Goal: Task Accomplishment & Management: Use online tool/utility

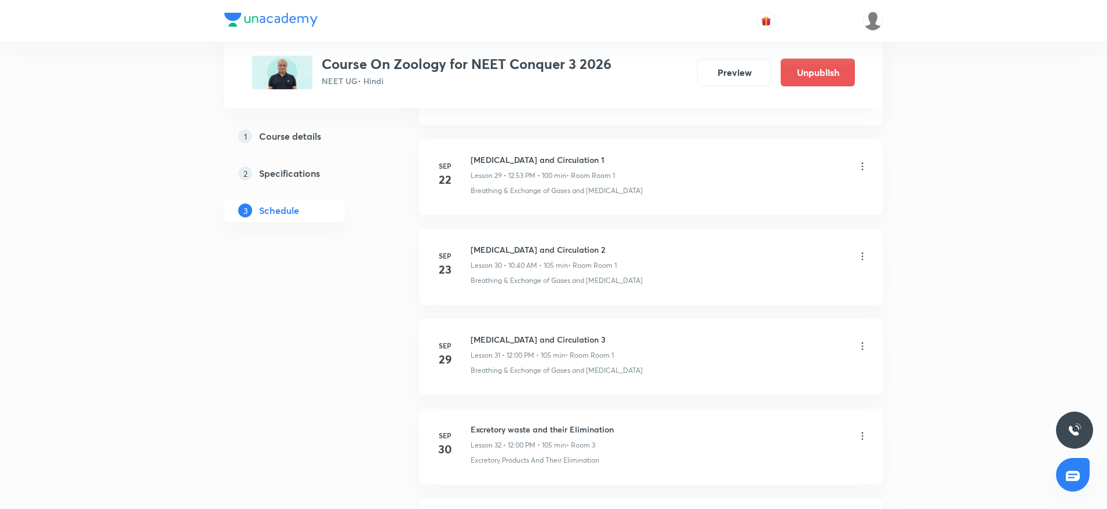
scroll to position [3459, 0]
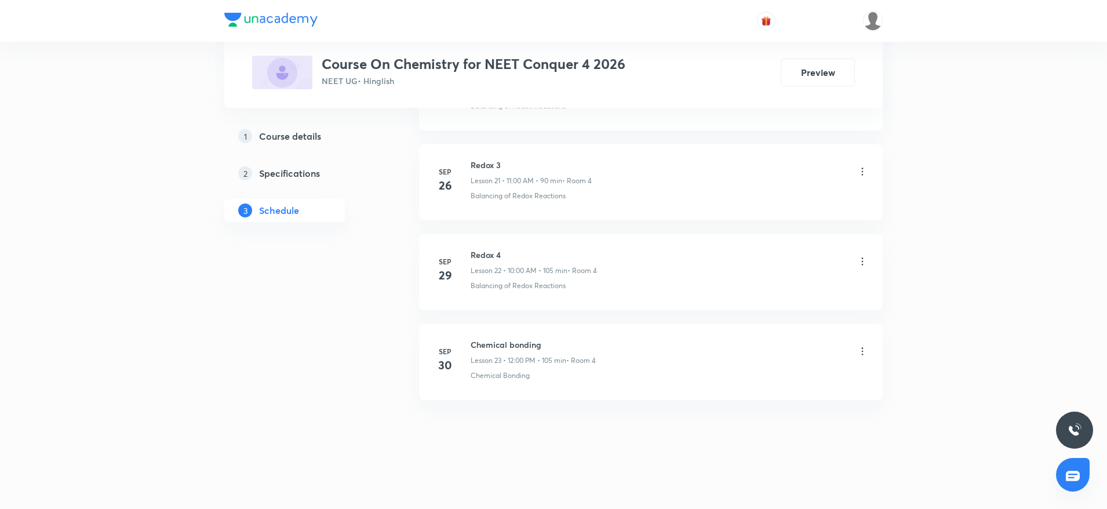
click at [492, 342] on h6 "Chemical bonding" at bounding box center [533, 344] width 125 height 12
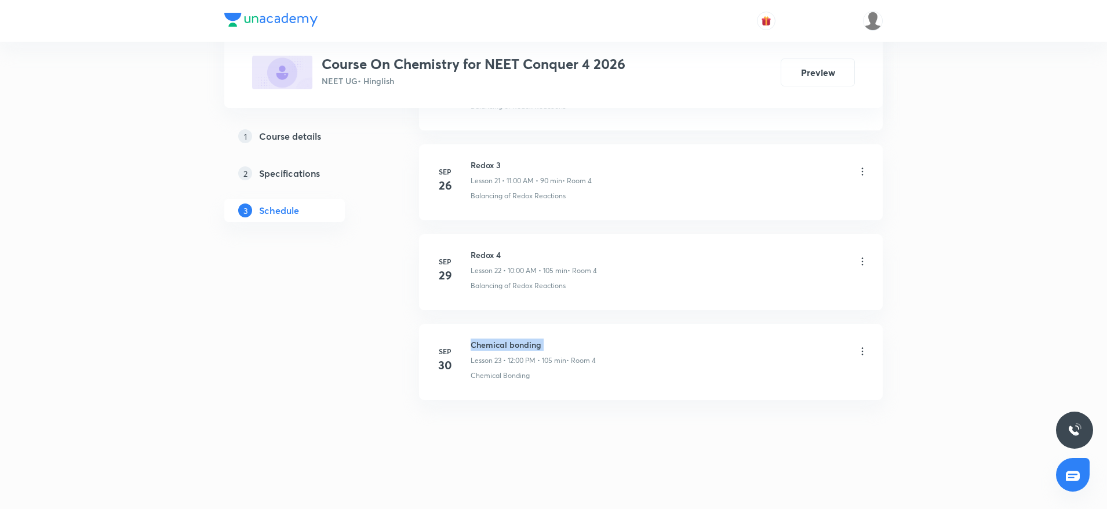
click at [492, 342] on h6 "Chemical bonding" at bounding box center [533, 344] width 125 height 12
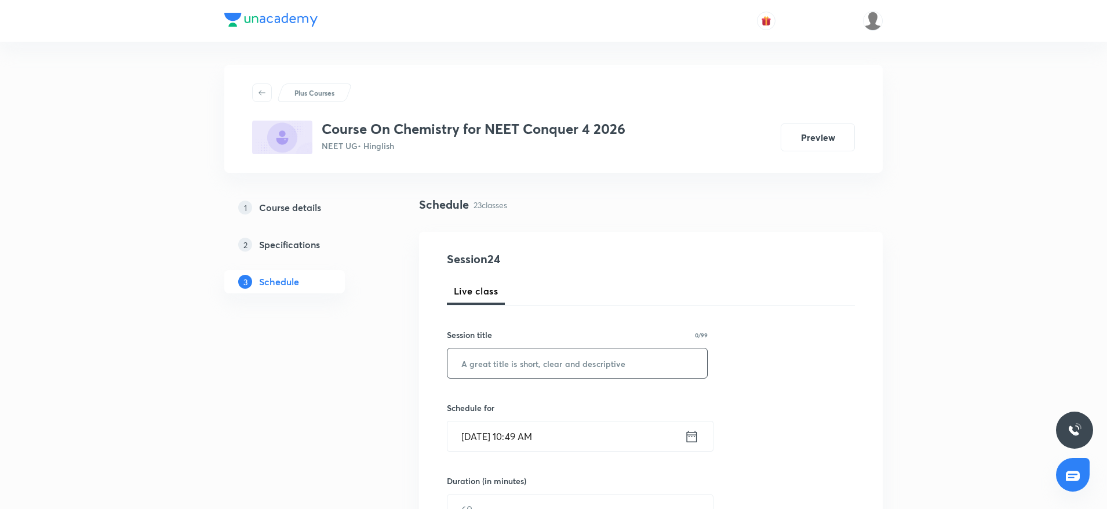
click at [491, 356] on input "text" at bounding box center [577, 363] width 260 height 30
paste input "Chemical bonding"
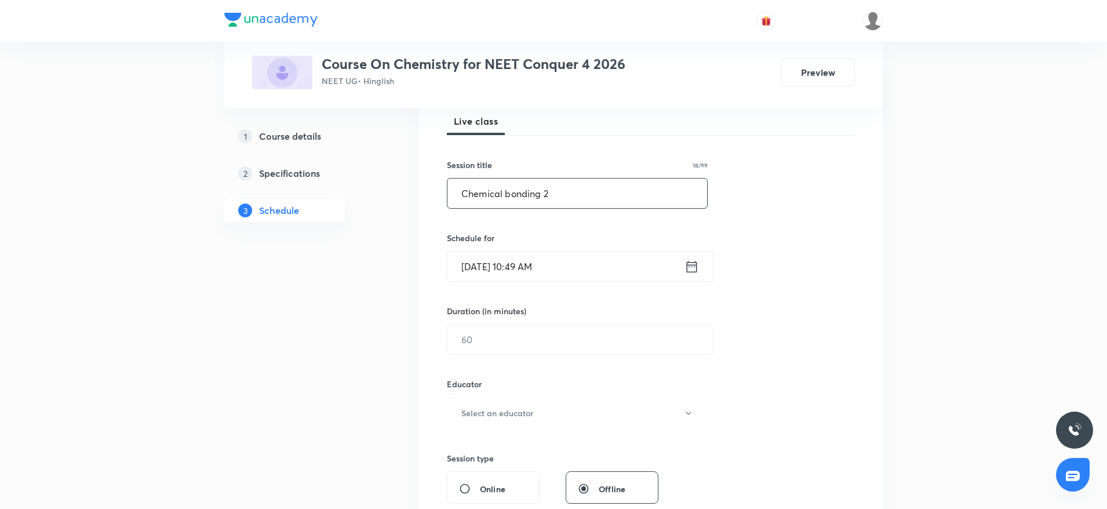
scroll to position [183, 0]
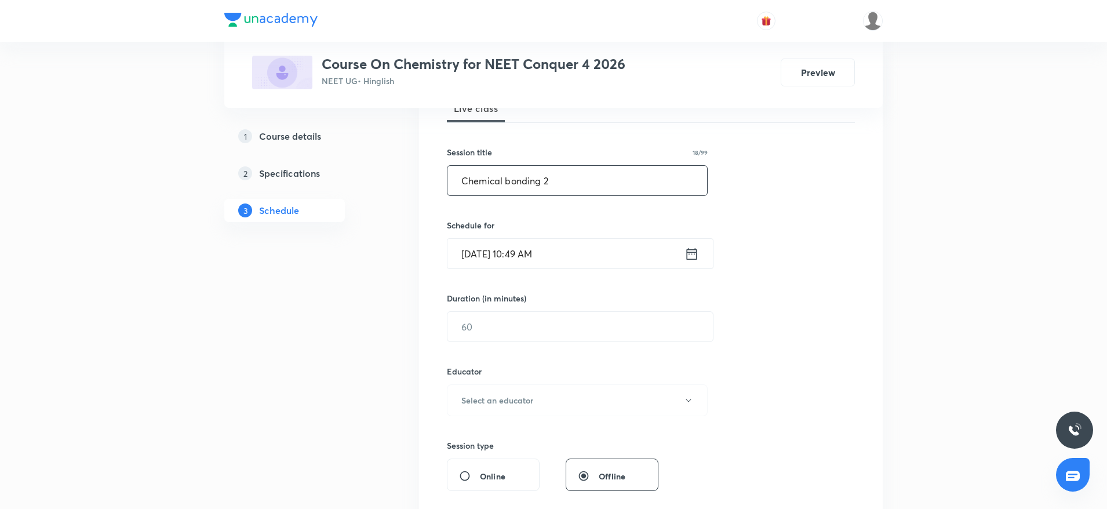
type input "Chemical bonding 2"
click at [582, 265] on input "Oct 7, 2025, 10:49 AM" at bounding box center [565, 254] width 237 height 30
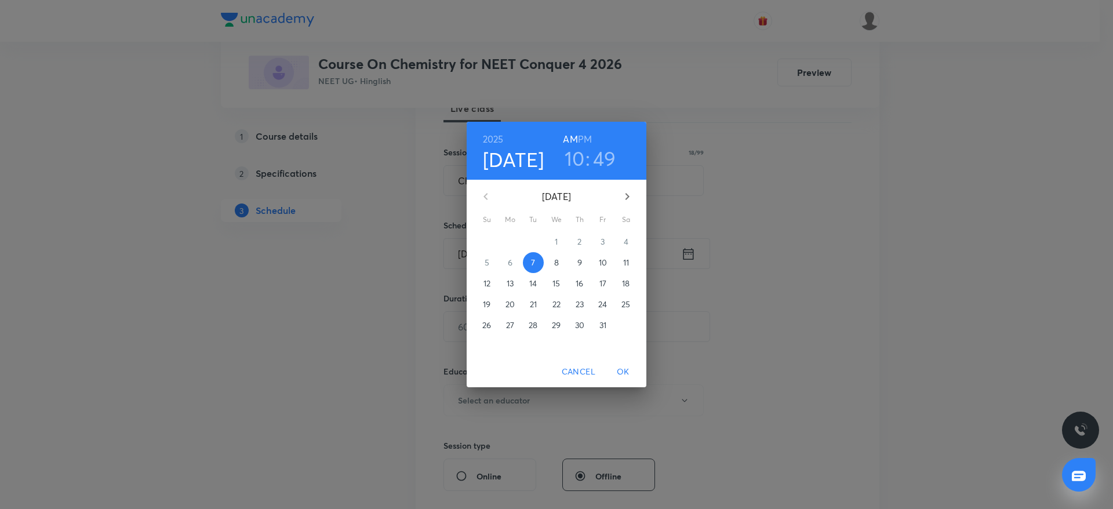
click at [607, 153] on h3 "49" at bounding box center [604, 158] width 23 height 24
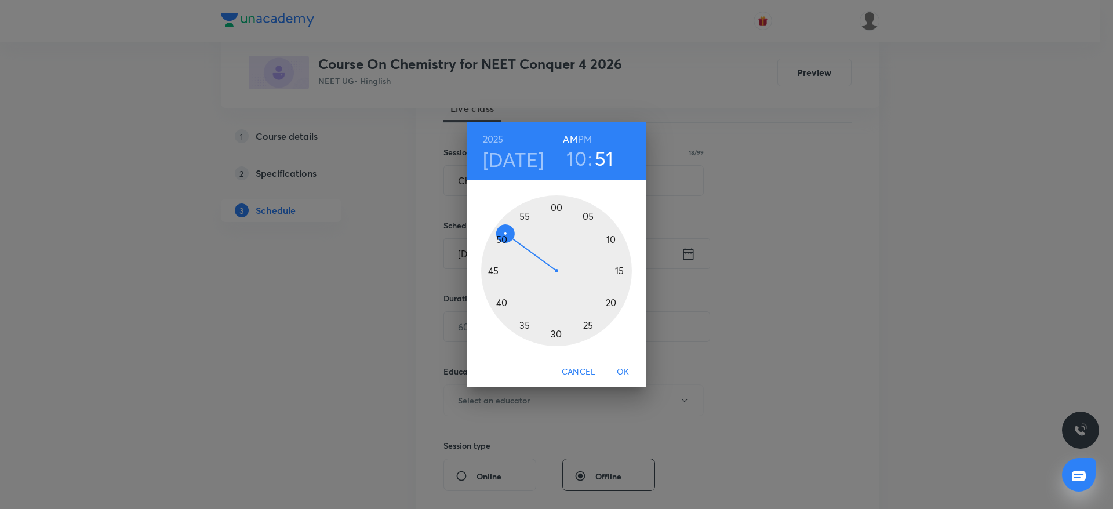
click at [504, 234] on div at bounding box center [556, 270] width 151 height 151
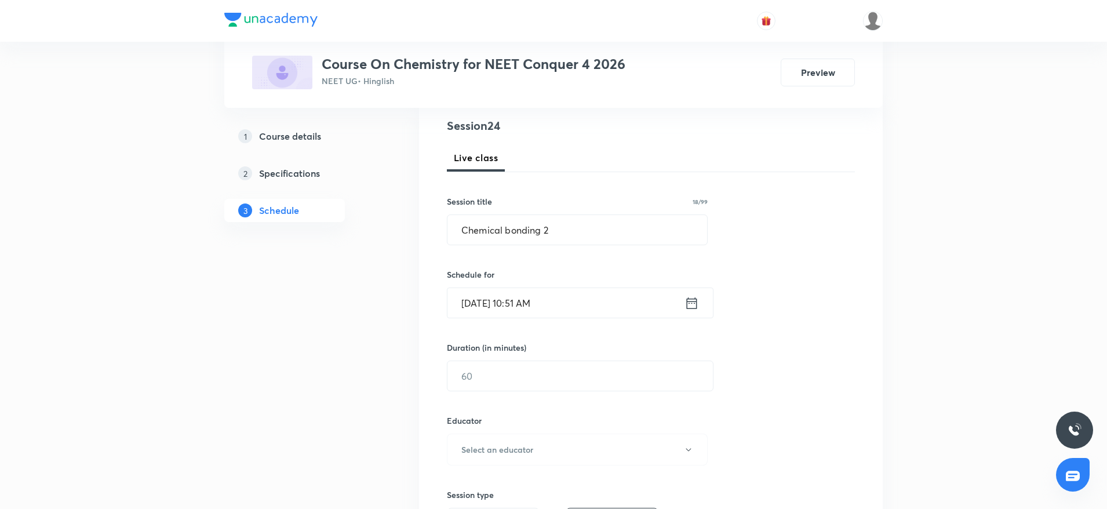
scroll to position [130, 0]
click at [476, 373] on input "text" at bounding box center [579, 379] width 265 height 30
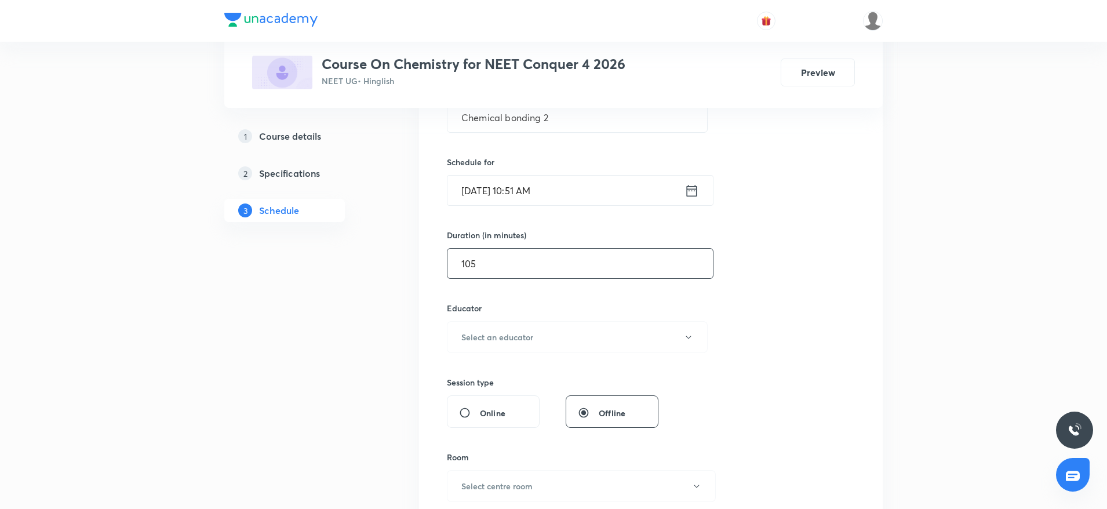
scroll to position [267, 0]
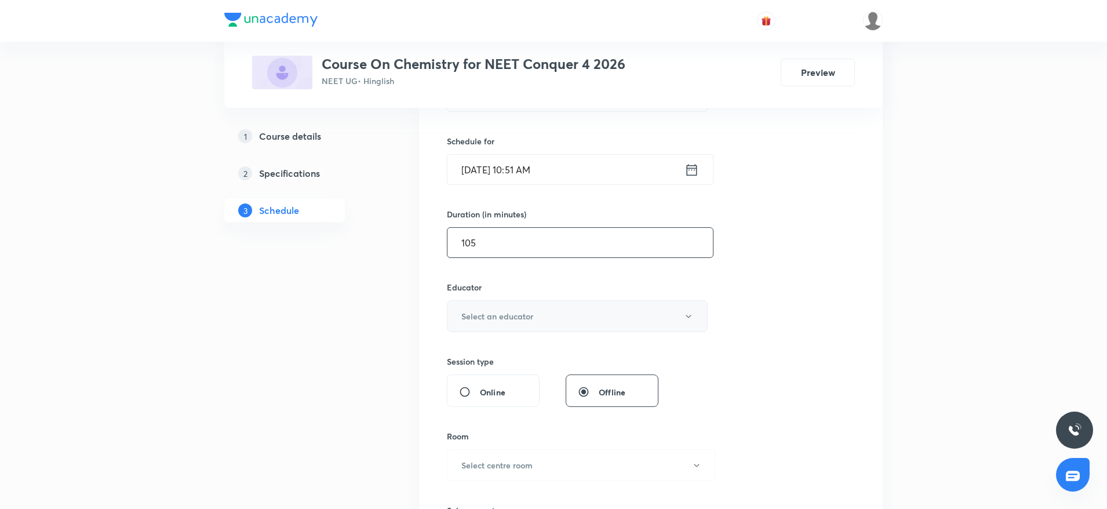
type input "105"
click at [519, 312] on h6 "Select an educator" at bounding box center [497, 316] width 72 height 12
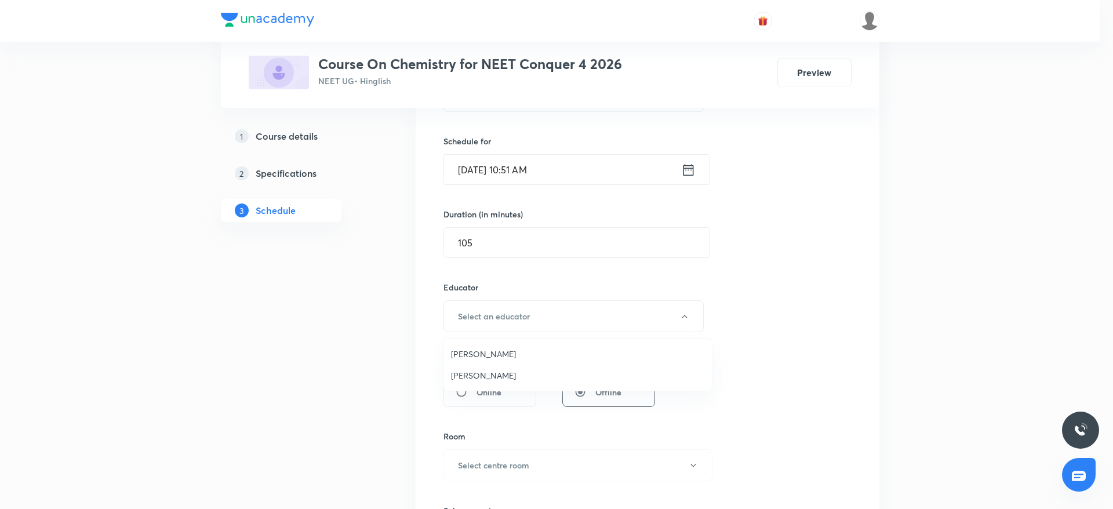
click at [484, 350] on span "Parvesh Bansal" at bounding box center [578, 354] width 254 height 12
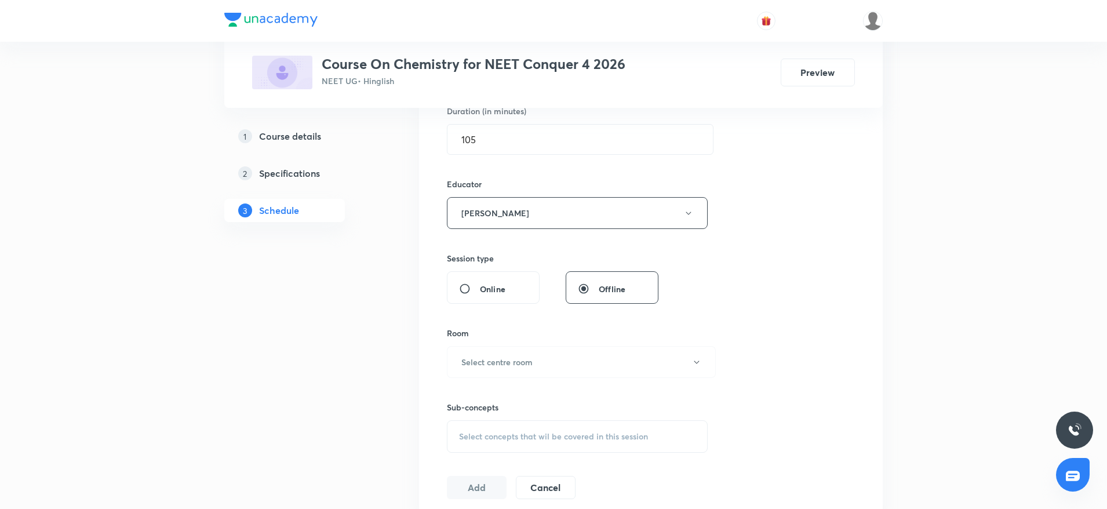
scroll to position [371, 0]
click at [486, 356] on h6 "Select centre room" at bounding box center [496, 361] width 71 height 12
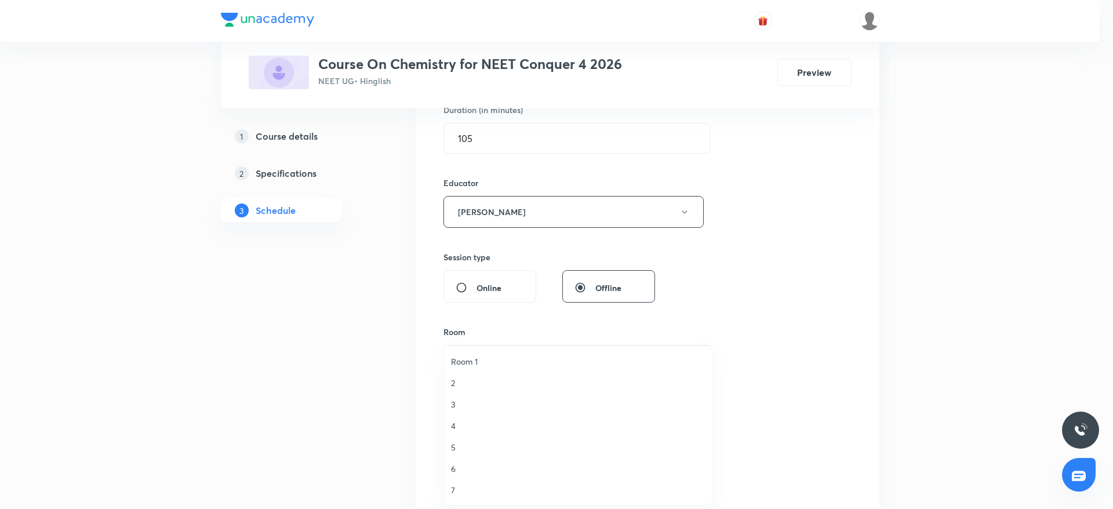
click at [460, 425] on span "4" at bounding box center [578, 426] width 254 height 12
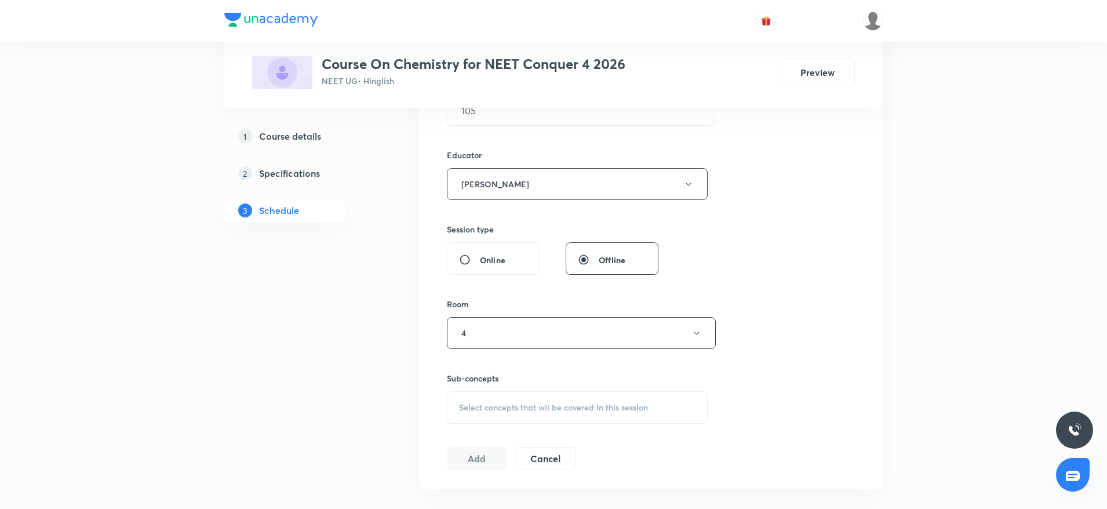
scroll to position [403, 0]
click at [478, 406] on span "Select concepts that wil be covered in this session" at bounding box center [553, 403] width 189 height 9
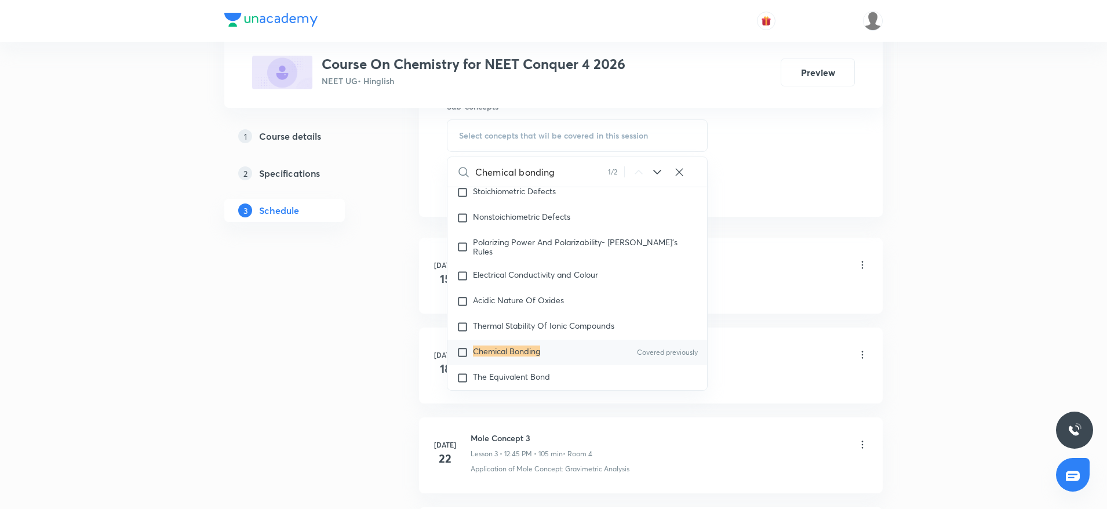
scroll to position [5538, 0]
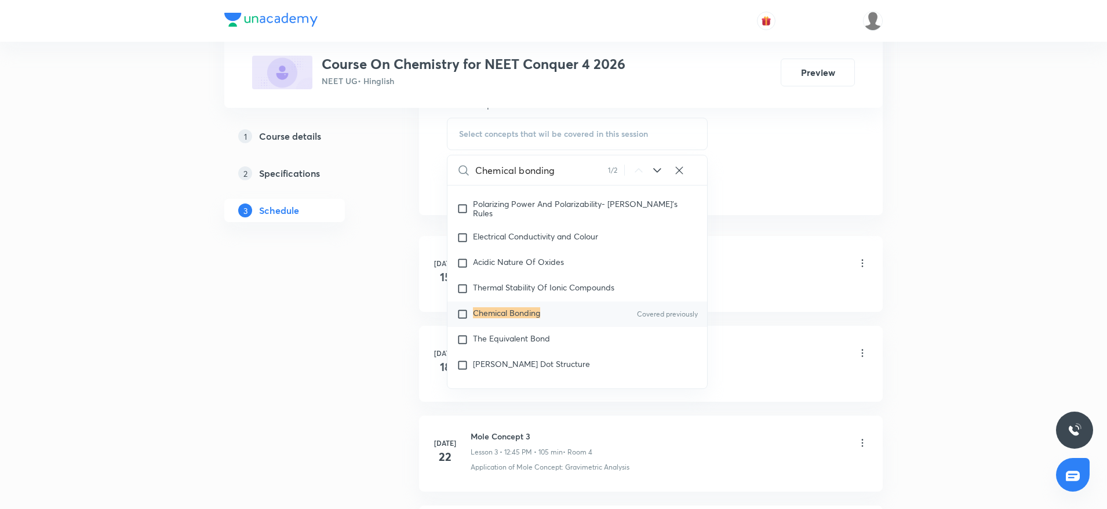
type input "Chemical bonding"
click at [510, 318] on mark "Chemical Bonding" at bounding box center [506, 312] width 67 height 11
checkbox input "true"
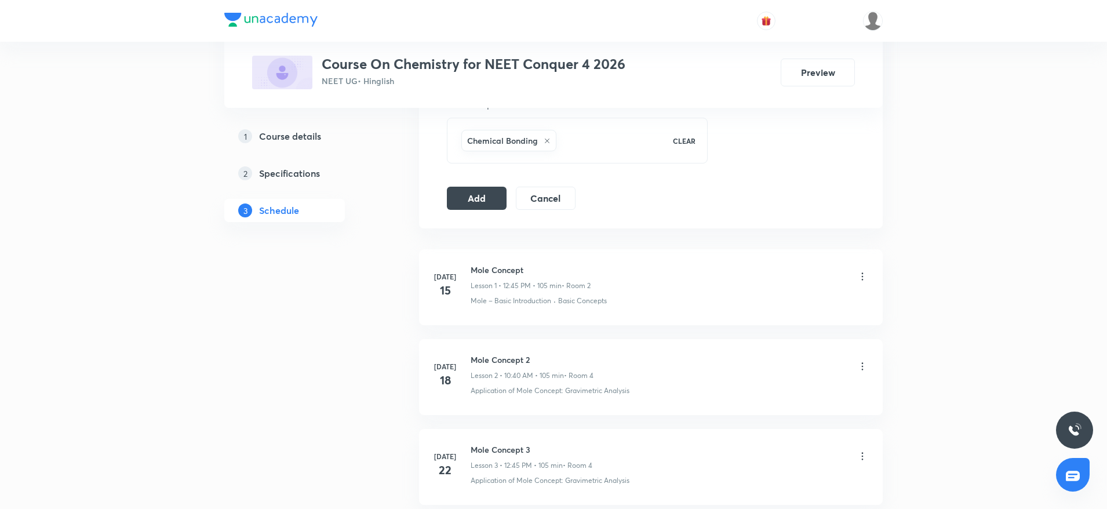
click at [457, 199] on button "Add" at bounding box center [477, 196] width 60 height 23
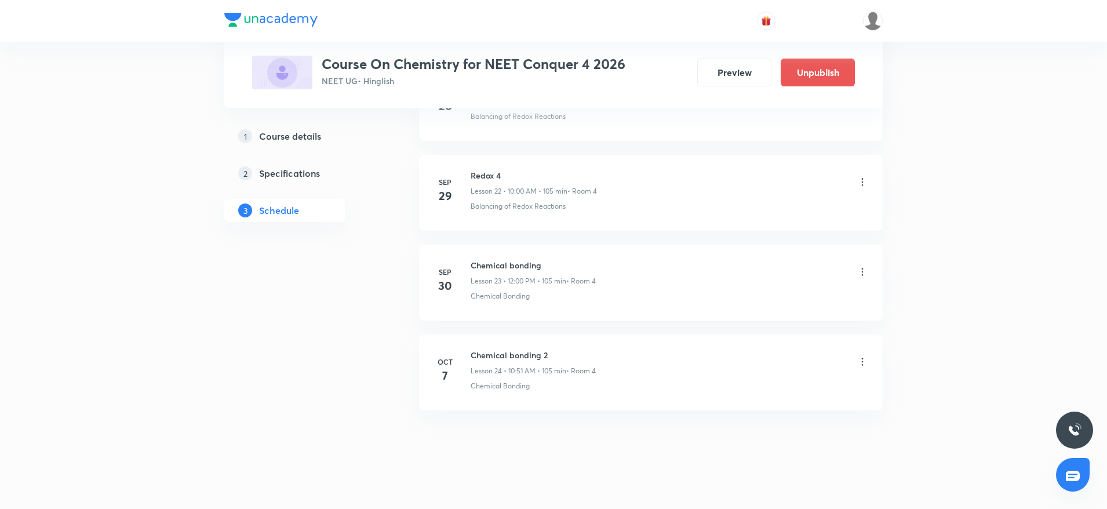
scroll to position [2043, 0]
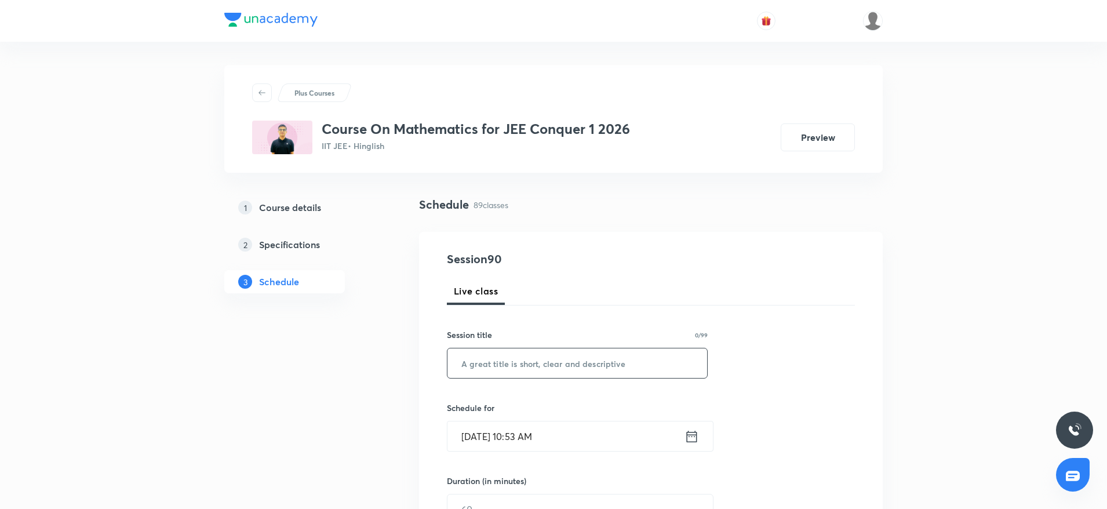
click at [530, 362] on input "text" at bounding box center [577, 363] width 260 height 30
paste input "statistics"
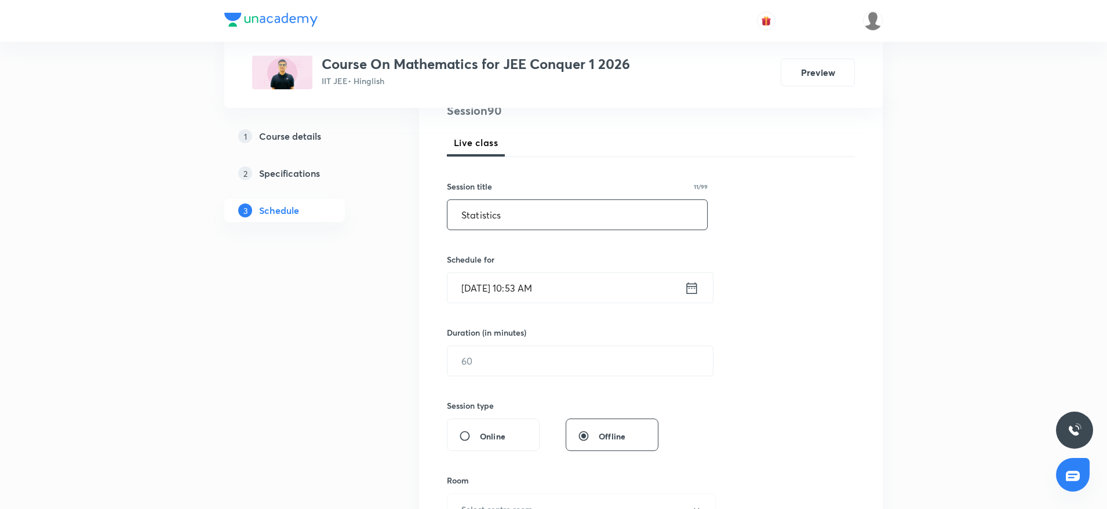
scroll to position [188, 0]
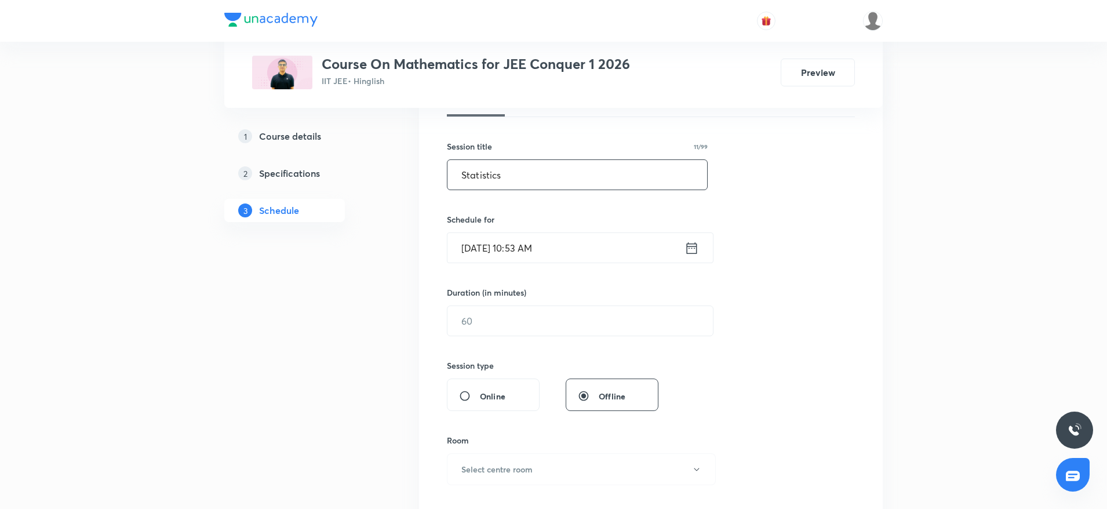
type input "Statistics"
click at [619, 254] on input "Oct 7, 2025, 10:53 AM" at bounding box center [565, 248] width 237 height 30
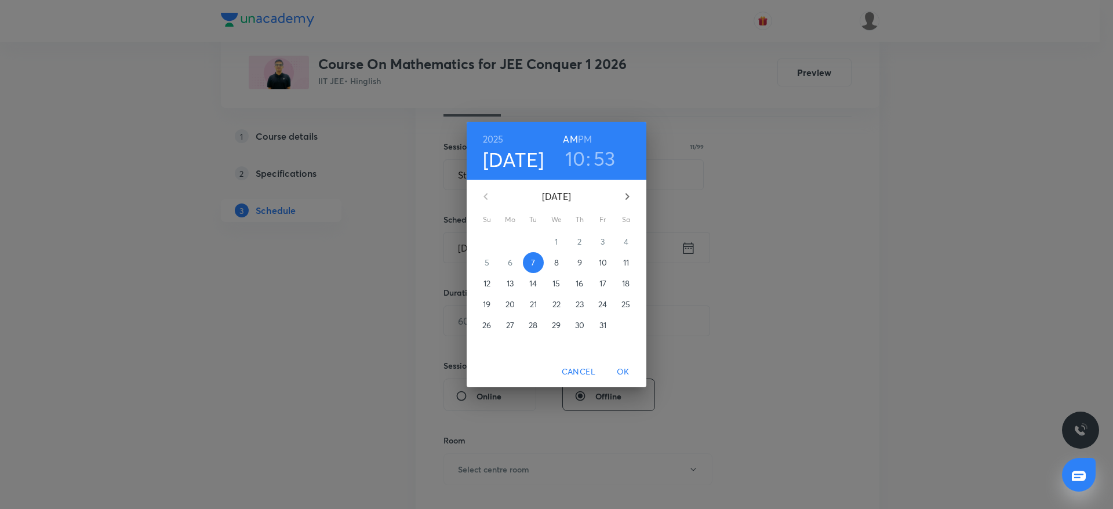
click at [579, 156] on h3 "10" at bounding box center [575, 158] width 20 height 24
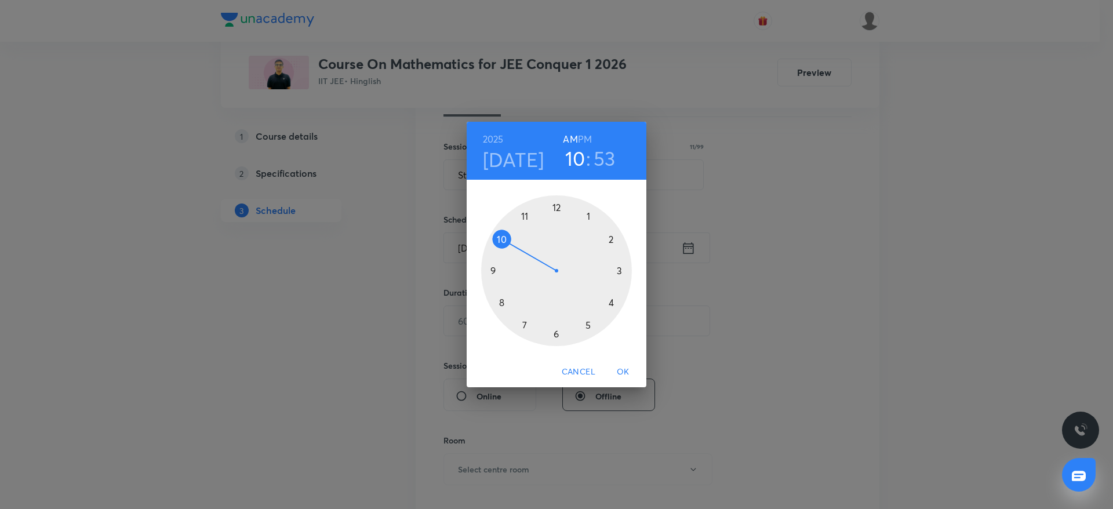
click at [527, 215] on div at bounding box center [556, 270] width 151 height 151
click at [500, 302] on div at bounding box center [556, 270] width 151 height 151
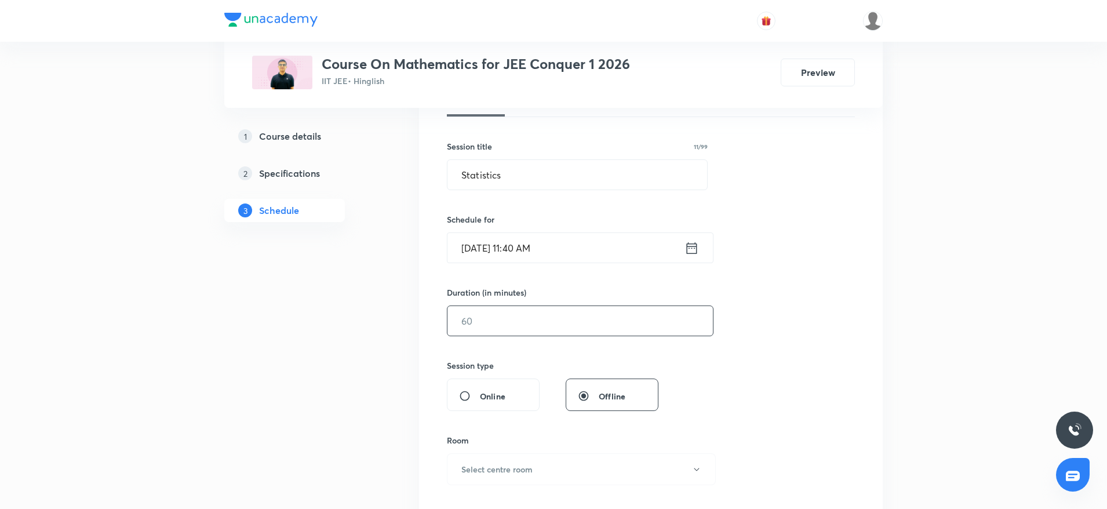
click at [535, 327] on input "text" at bounding box center [579, 321] width 265 height 30
type input "90"
click at [531, 173] on input "Statistics" at bounding box center [577, 175] width 260 height 30
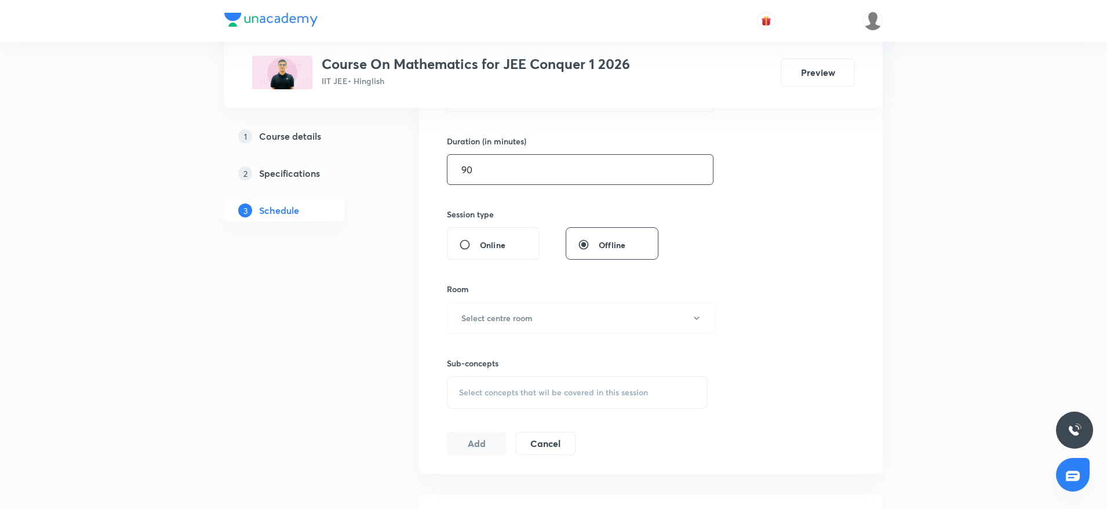
scroll to position [356, 0]
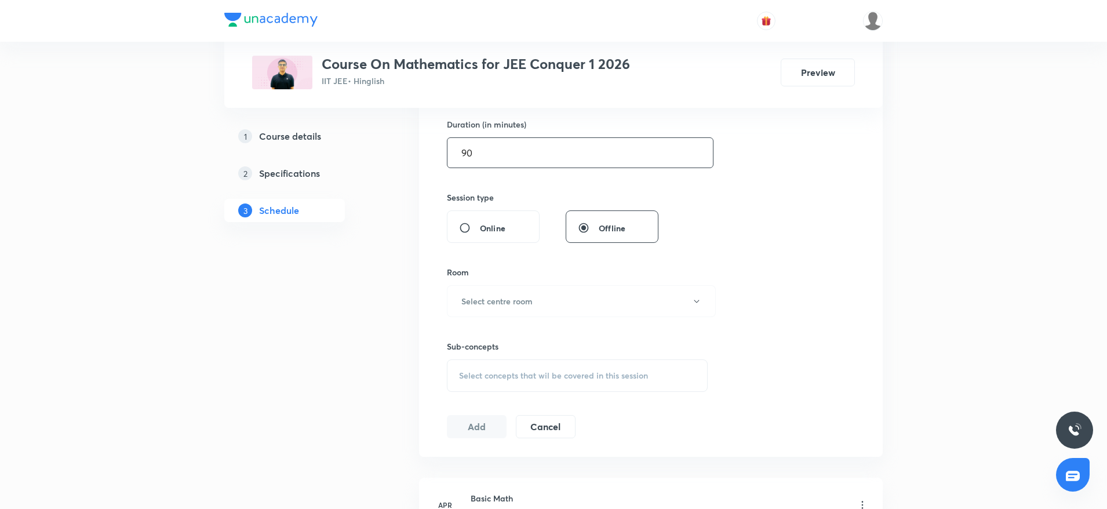
type input "Statistics 1"
click at [493, 153] on input "90" at bounding box center [579, 153] width 265 height 30
click at [495, 308] on button "Select centre room" at bounding box center [581, 301] width 269 height 32
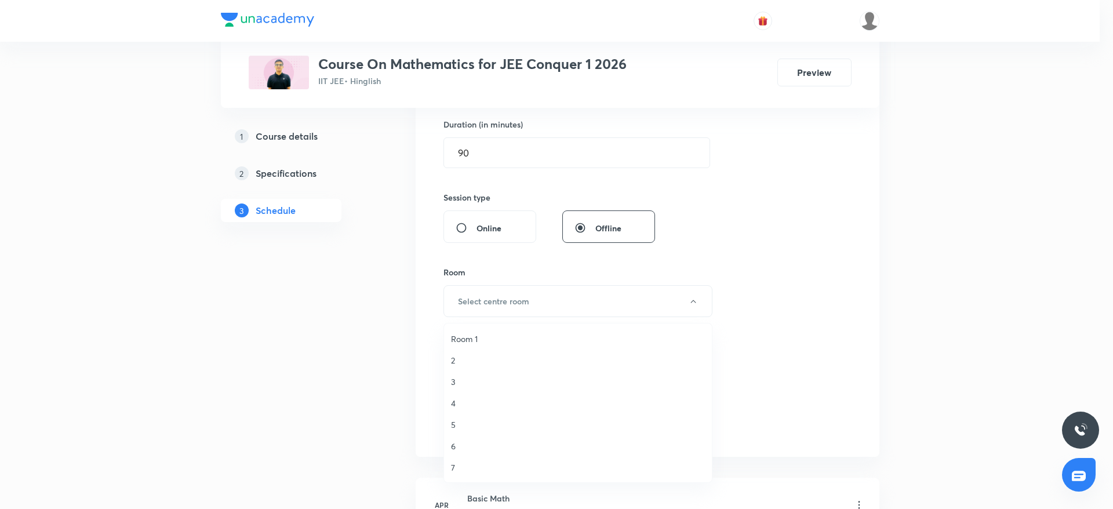
click at [454, 466] on span "7" at bounding box center [578, 467] width 254 height 12
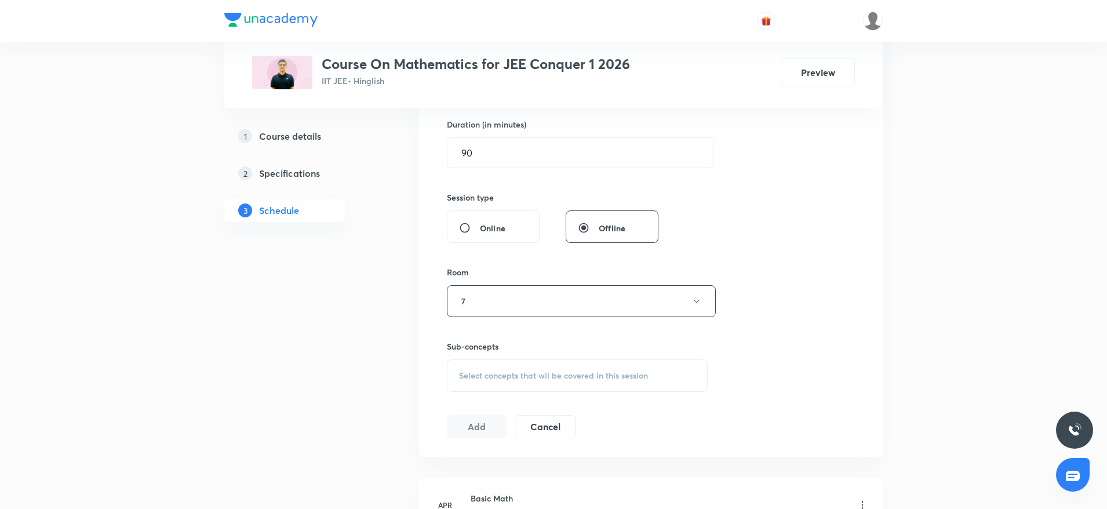
click at [511, 362] on div "Select concepts that wil be covered in this session" at bounding box center [577, 375] width 261 height 32
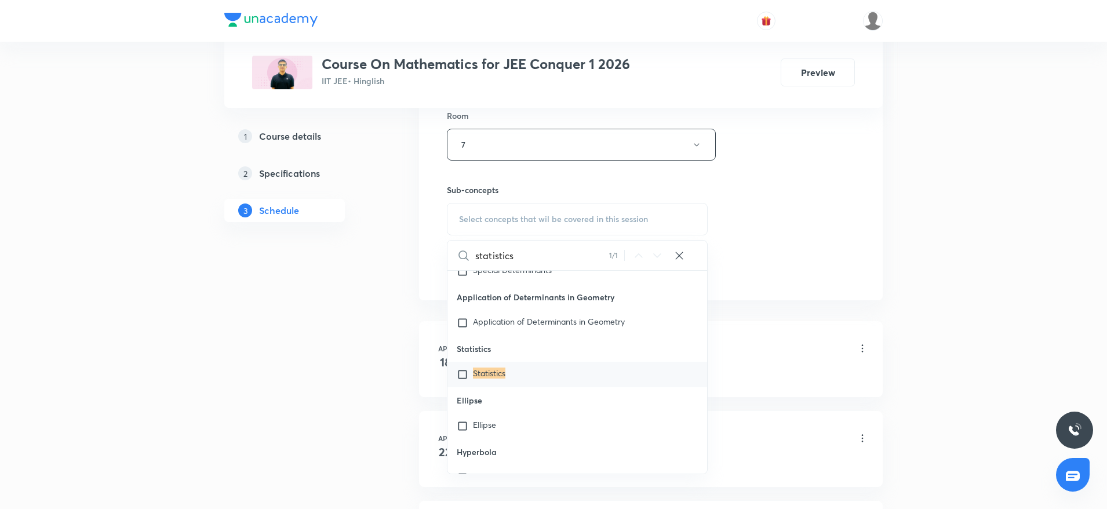
scroll to position [25472, 0]
type input "statistics"
click at [516, 383] on div "Statistics" at bounding box center [577, 370] width 260 height 25
checkbox input "true"
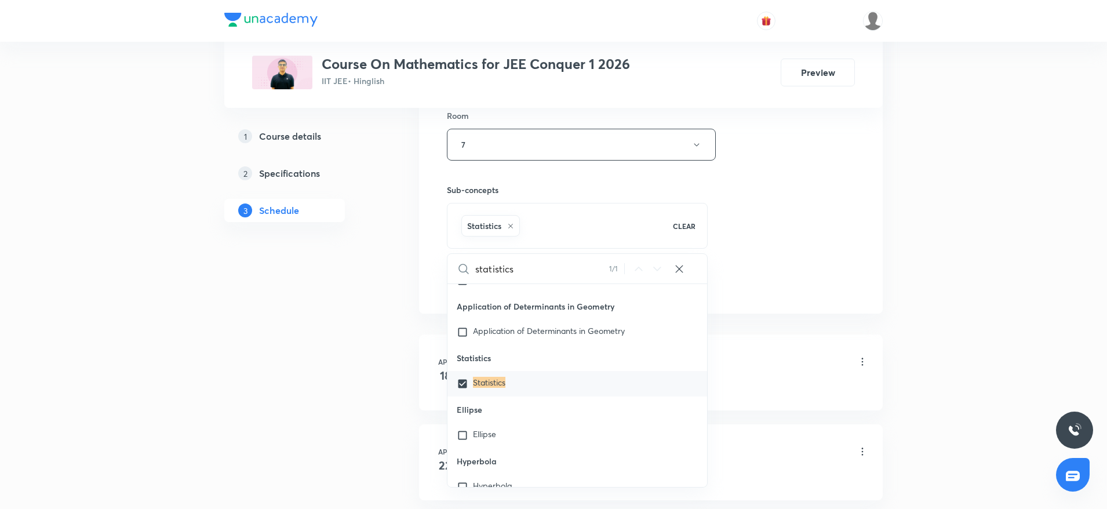
click at [766, 276] on div "Session 90 Live class Session title 12/99 Statistics 1 ​ Schedule for Oct 7, 20…" at bounding box center [651, 15] width 408 height 557
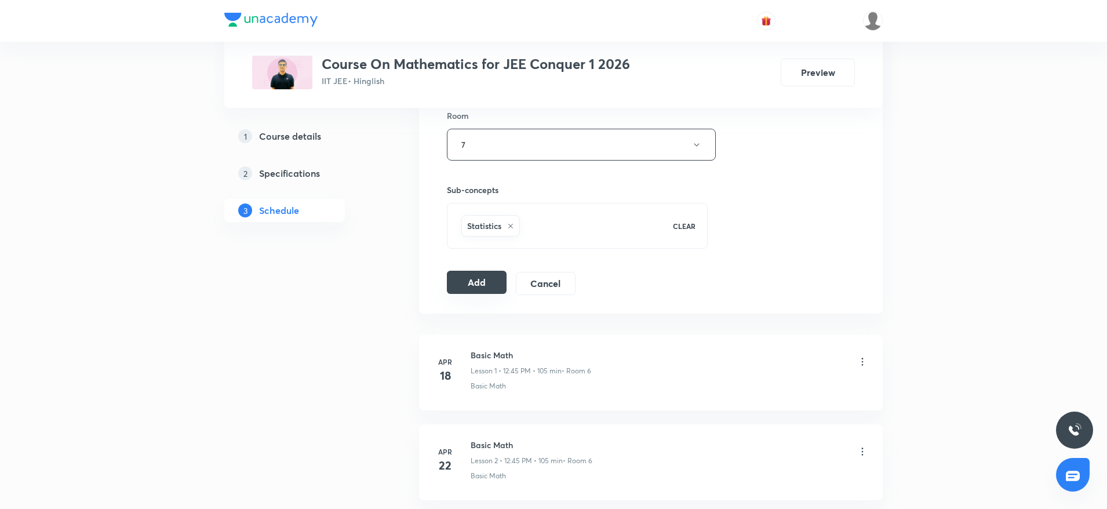
click at [484, 287] on button "Add" at bounding box center [477, 282] width 60 height 23
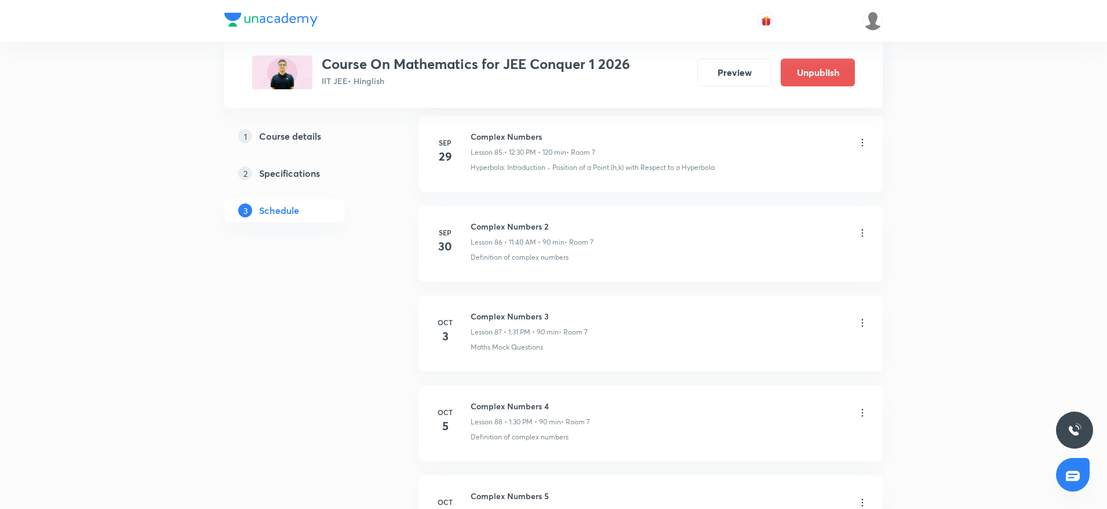
scroll to position [7973, 0]
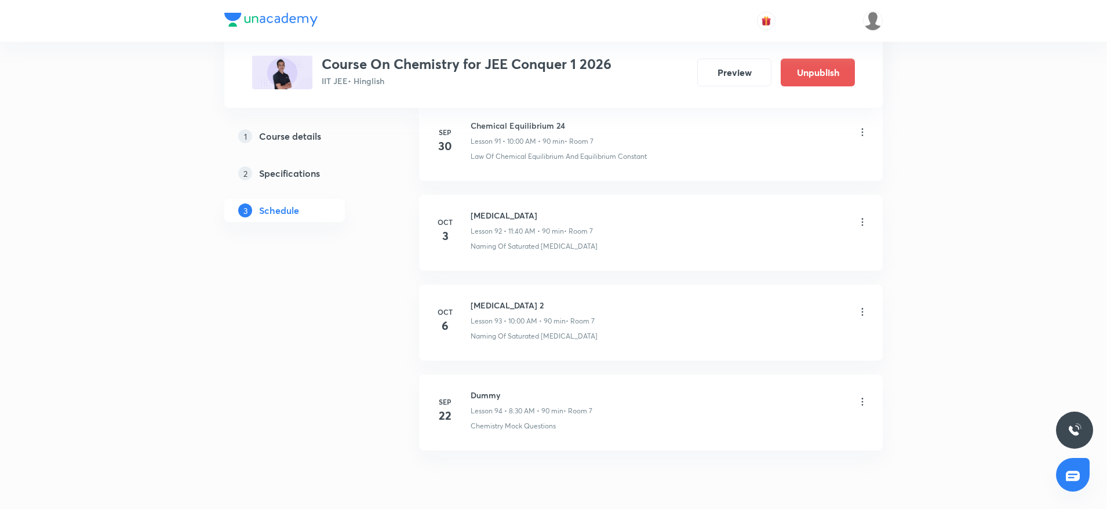
scroll to position [8864, 0]
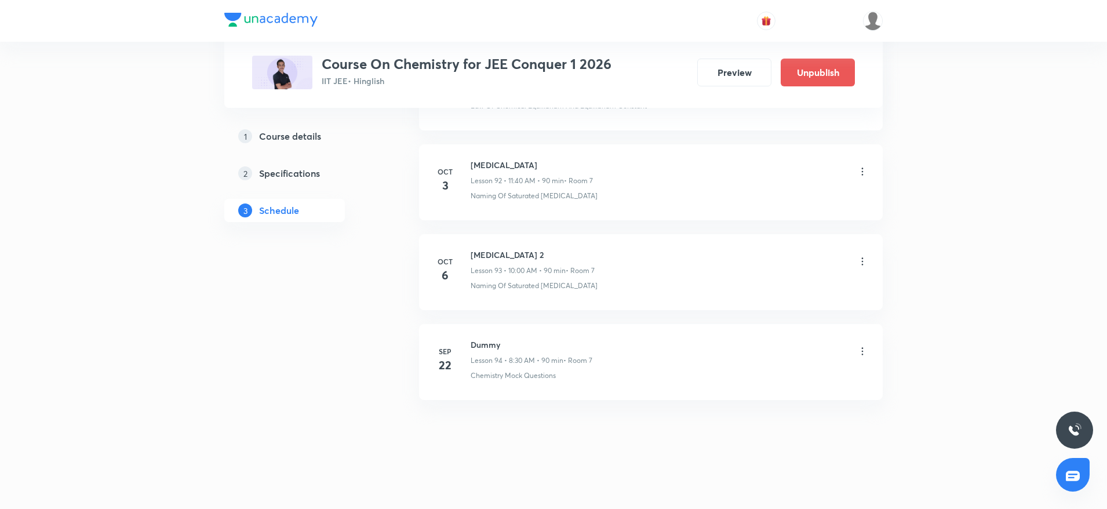
click at [497, 254] on h6 "Hydrocarbon 2" at bounding box center [533, 255] width 124 height 12
copy h6 "Hydrocarbon 2"
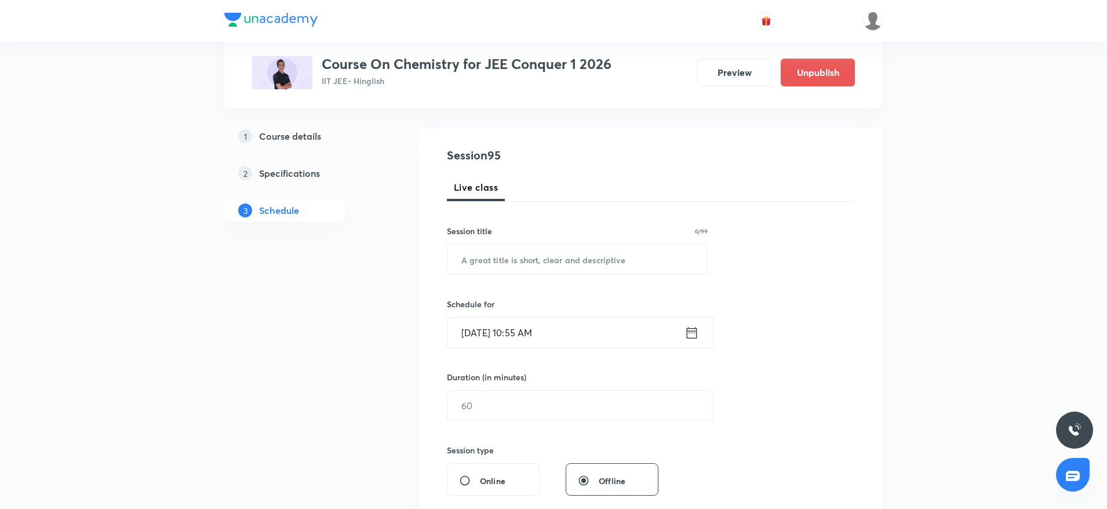
scroll to position [110, 0]
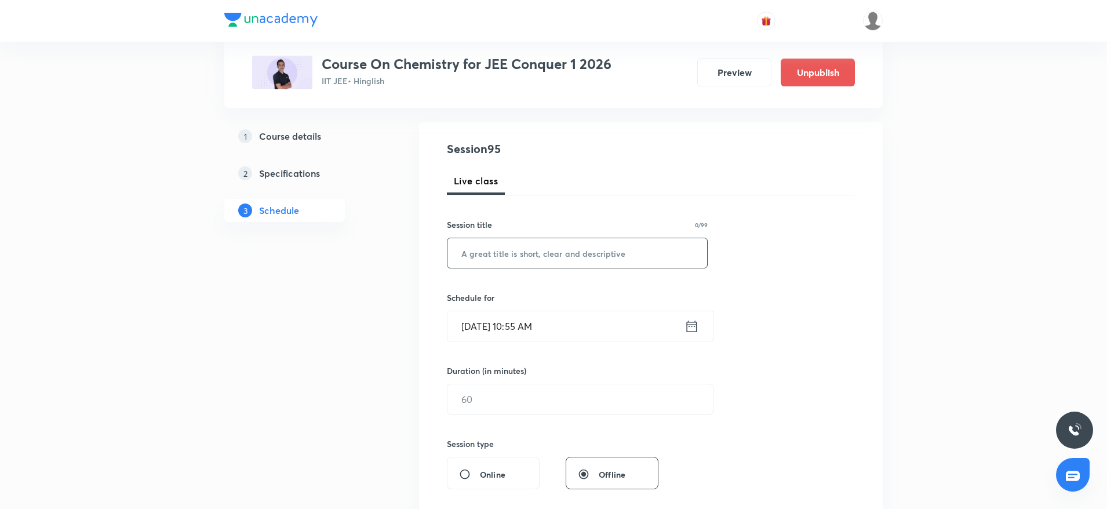
click at [497, 254] on input "text" at bounding box center [577, 253] width 260 height 30
paste input "Hydrocarbon 2"
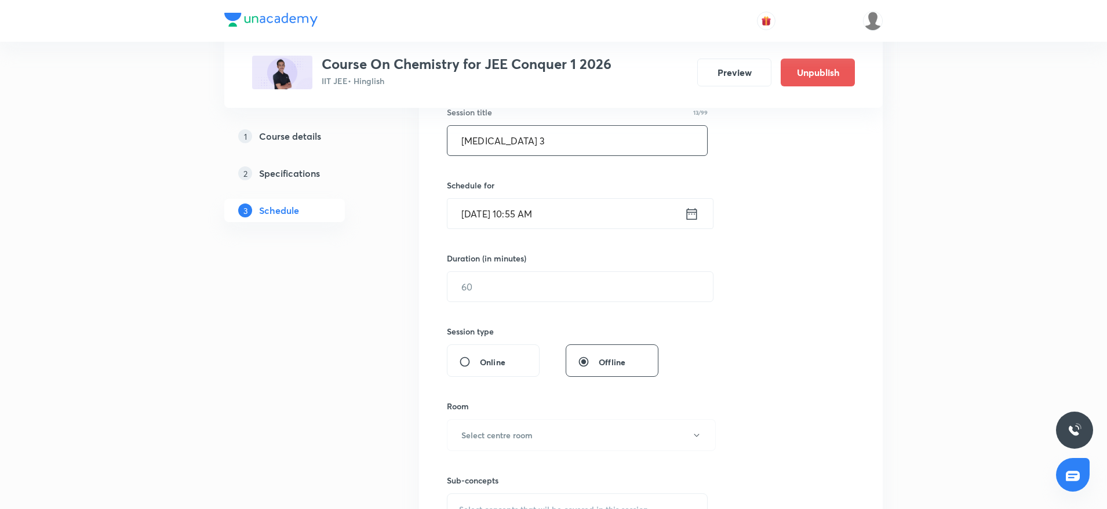
scroll to position [232, 0]
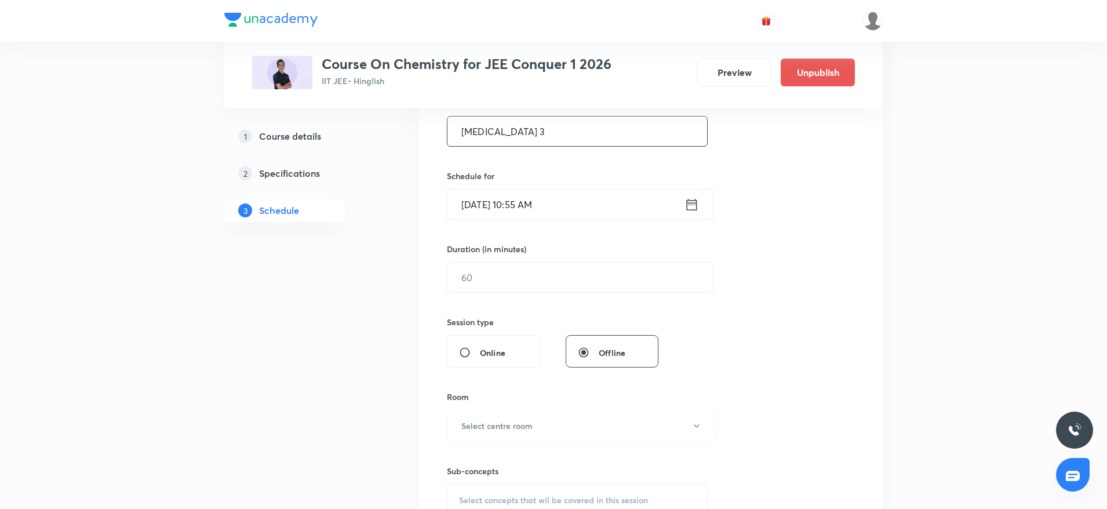
type input "Hydrocarbon 3"
click at [593, 212] on input "Oct 7, 2025, 10:55 AM" at bounding box center [565, 204] width 237 height 30
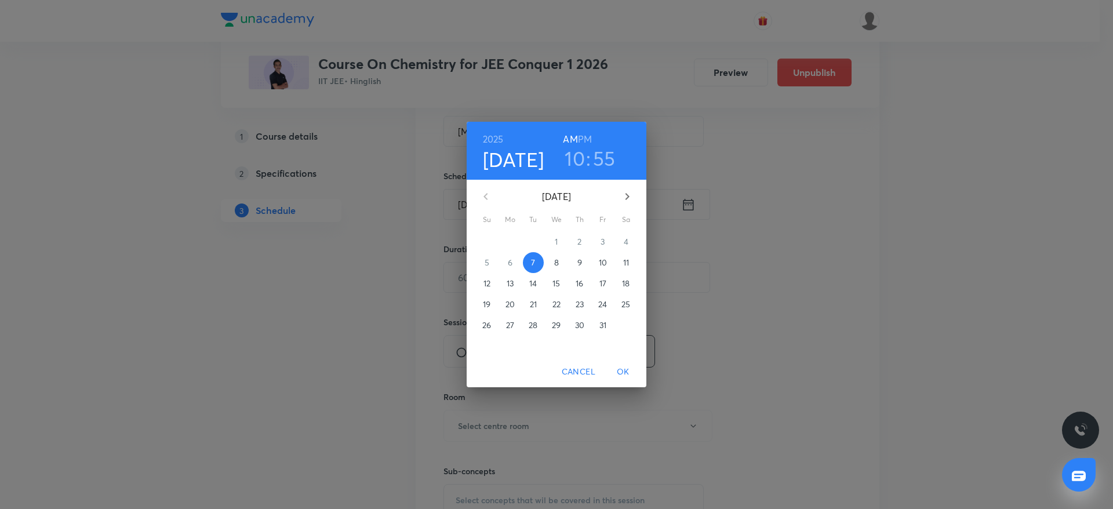
click at [585, 140] on h6 "PM" at bounding box center [585, 139] width 14 height 16
click at [576, 156] on h3 "10" at bounding box center [574, 158] width 20 height 24
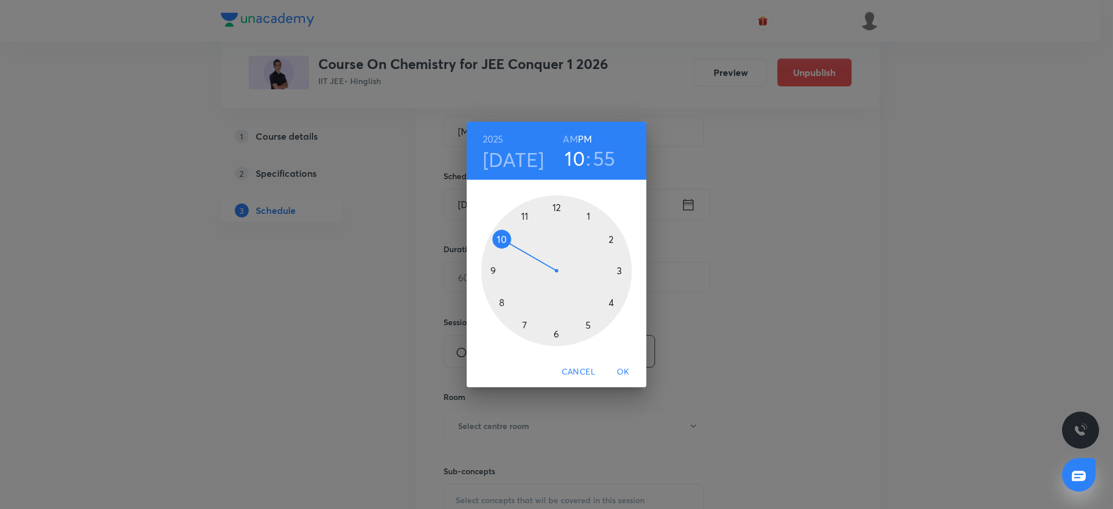
click at [589, 214] on div at bounding box center [556, 270] width 151 height 151
click at [555, 327] on div at bounding box center [556, 270] width 151 height 151
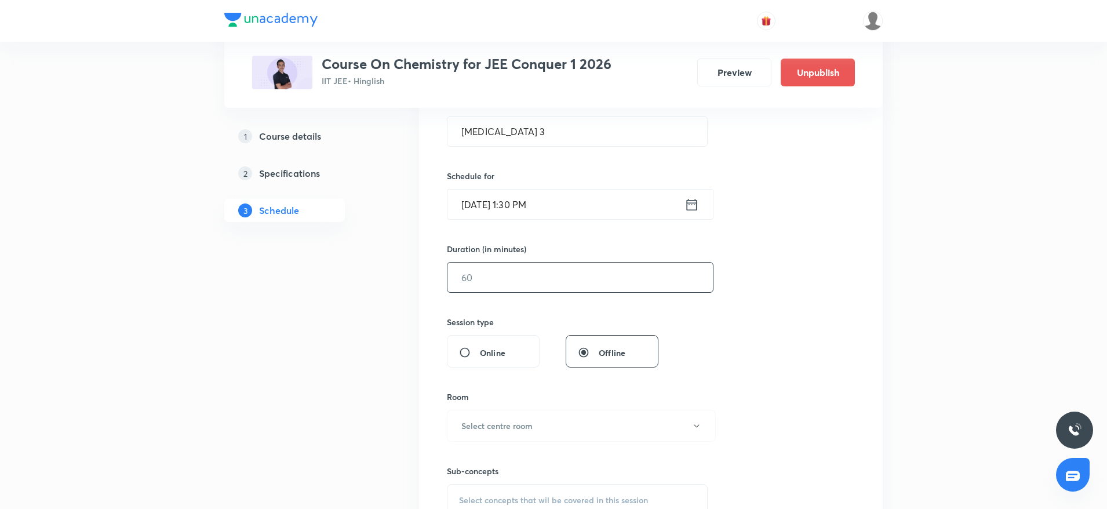
click at [494, 278] on input "text" at bounding box center [579, 278] width 265 height 30
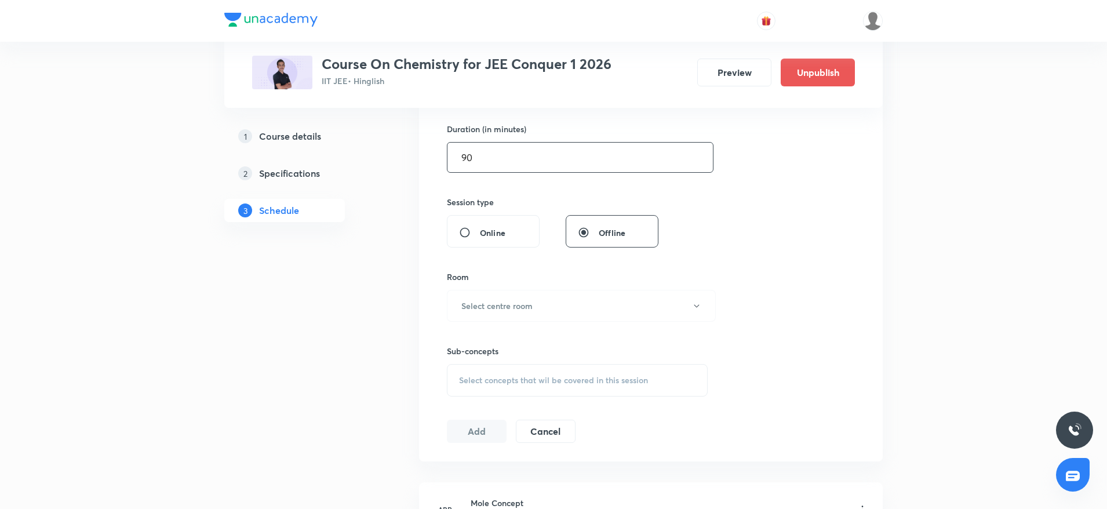
scroll to position [388, 0]
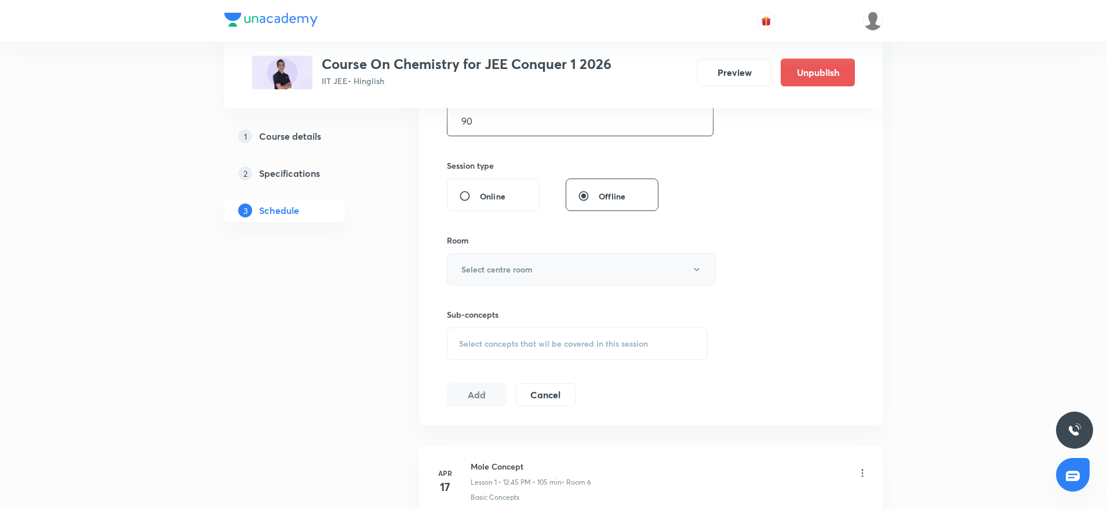
type input "90"
click at [491, 272] on h6 "Select centre room" at bounding box center [496, 269] width 71 height 12
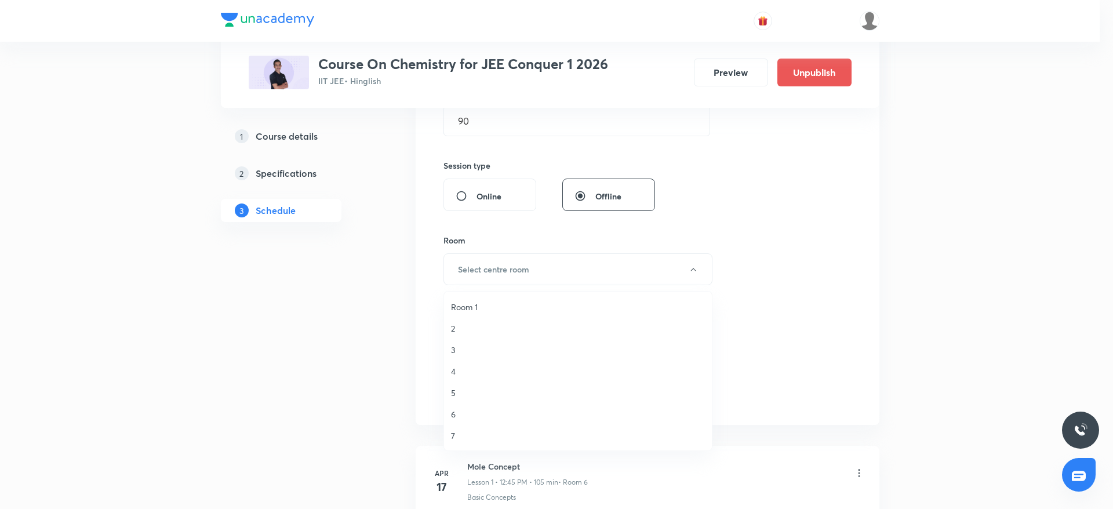
click at [458, 440] on span "7" at bounding box center [578, 435] width 254 height 12
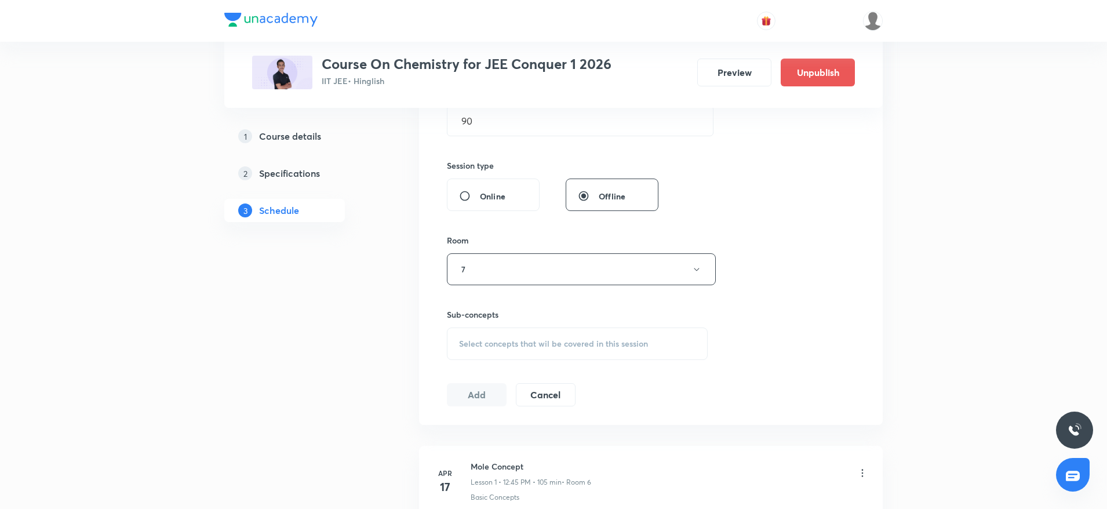
click at [498, 340] on span "Select concepts that wil be covered in this session" at bounding box center [553, 343] width 189 height 9
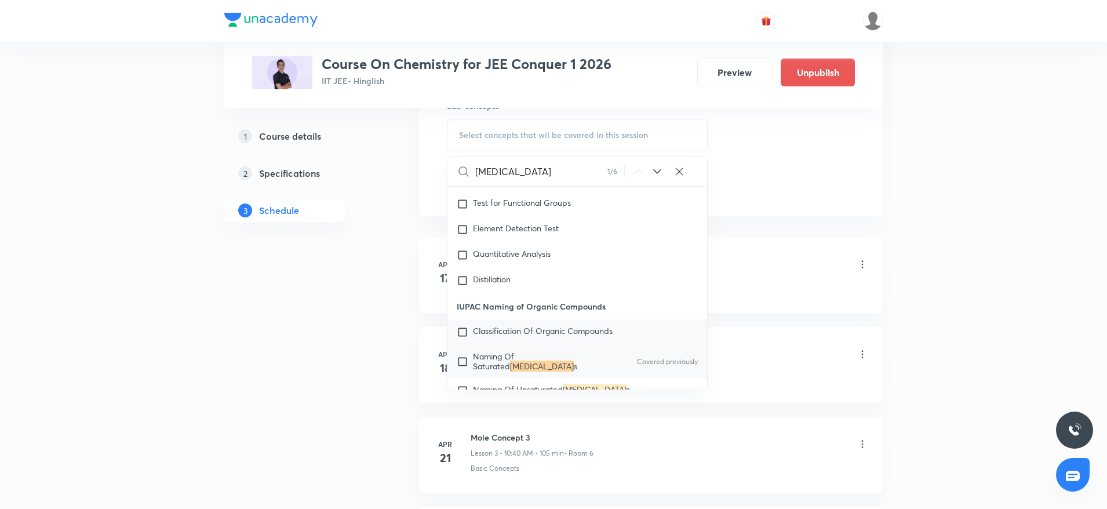
scroll to position [18817, 0]
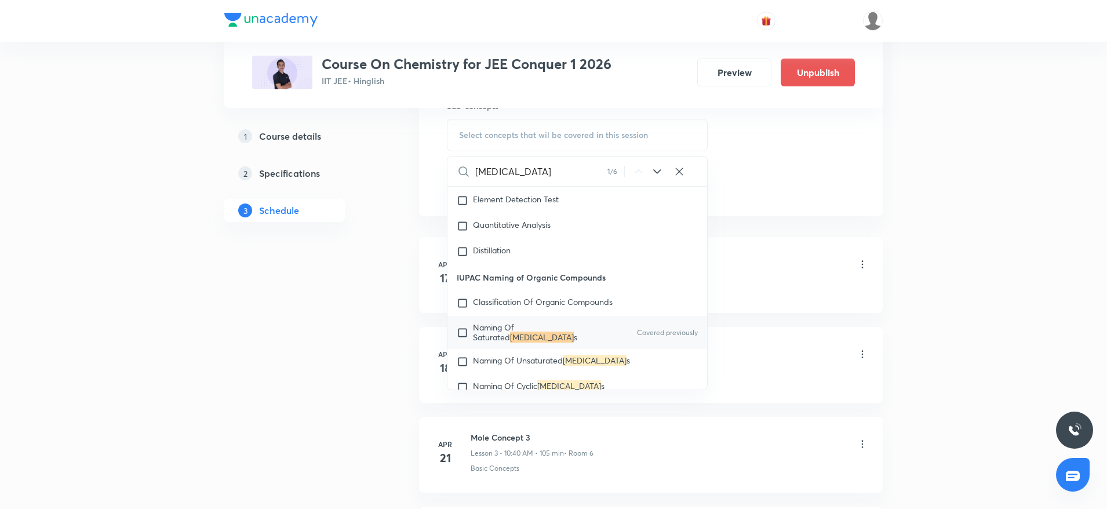
type input "Hydrocarbon"
click at [507, 335] on span "Naming Of Saturated" at bounding box center [493, 332] width 41 height 20
checkbox input "true"
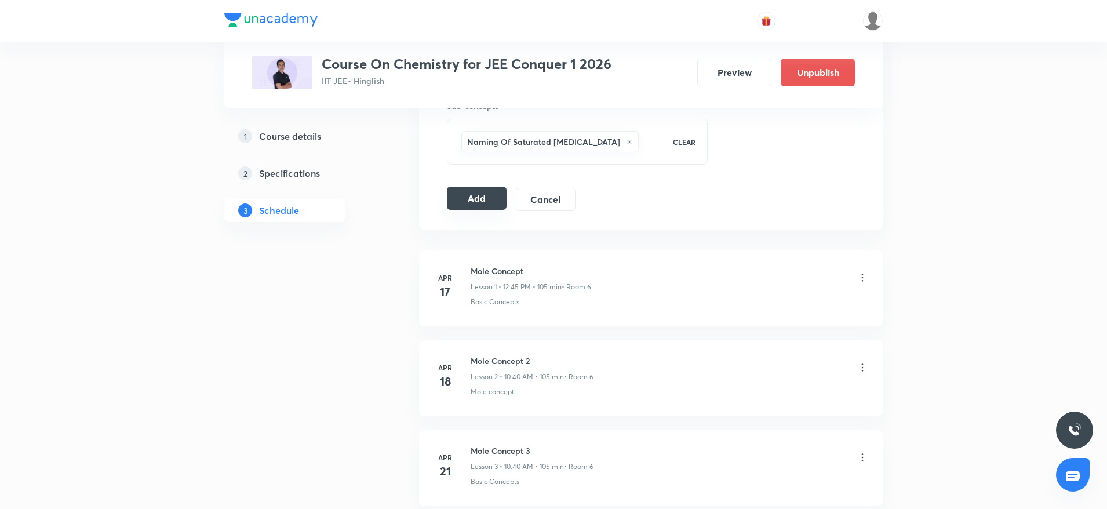
click at [484, 194] on button "Add" at bounding box center [477, 198] width 60 height 23
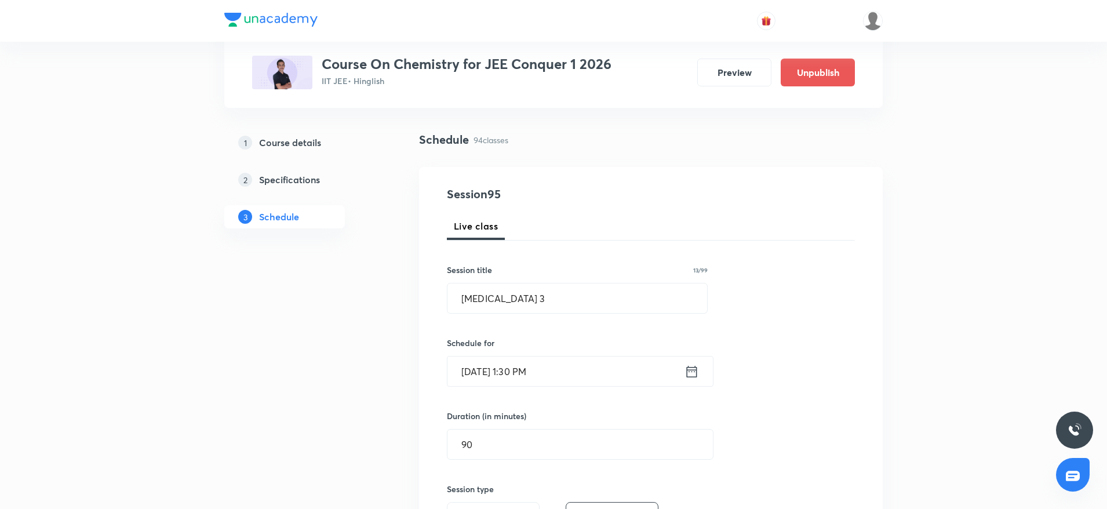
scroll to position [0, 0]
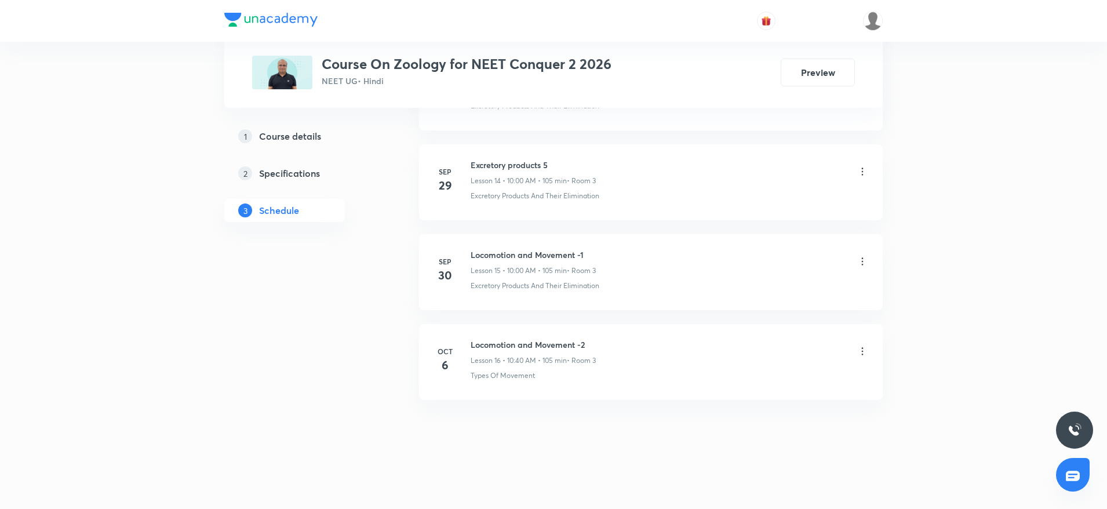
click at [515, 343] on h6 "Locomotion and Movement -2" at bounding box center [533, 344] width 125 height 12
copy h6 "Locomotion and Movement -2"
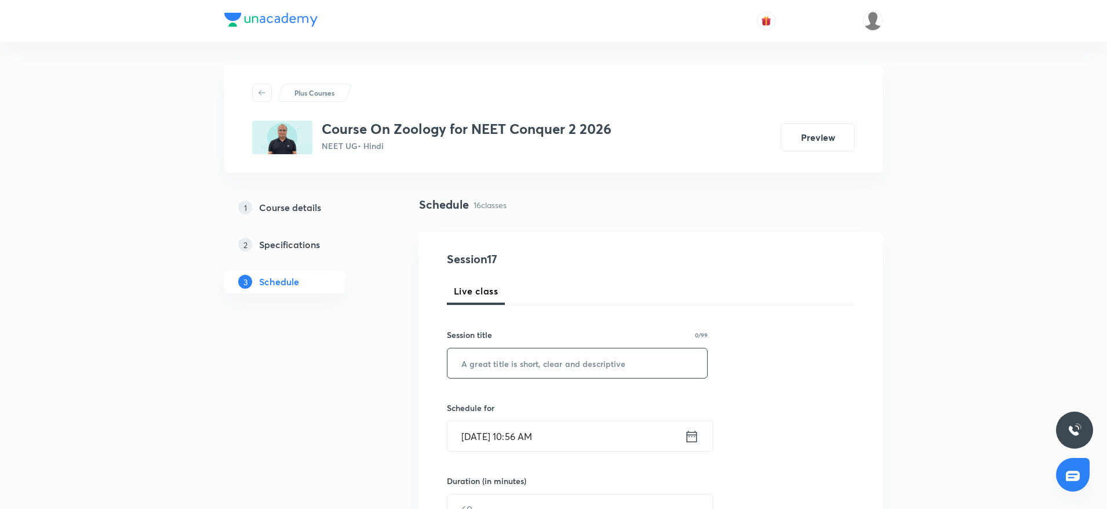
click at [491, 359] on input "text" at bounding box center [577, 363] width 260 height 30
paste input "Locomotion and Movement -2"
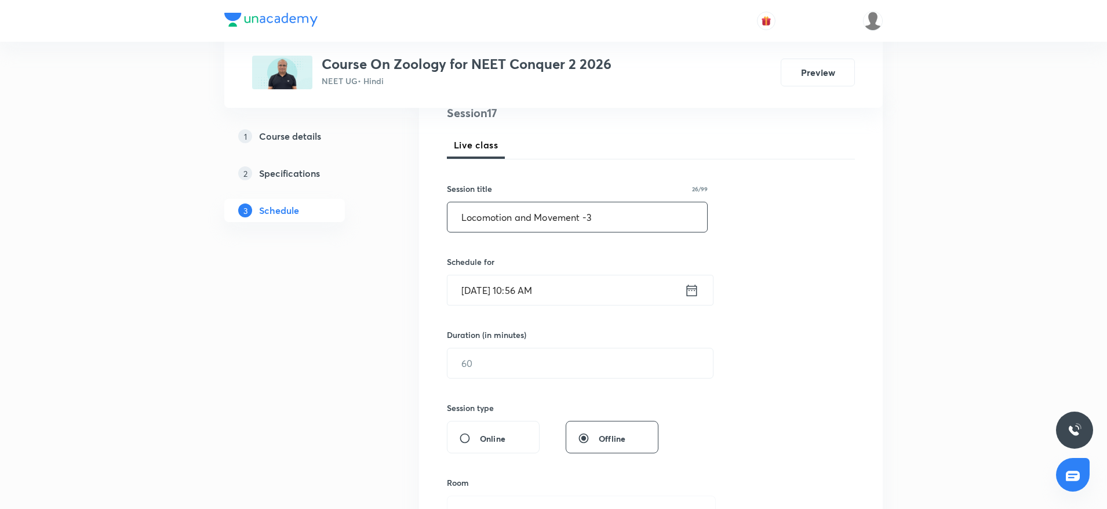
scroll to position [151, 0]
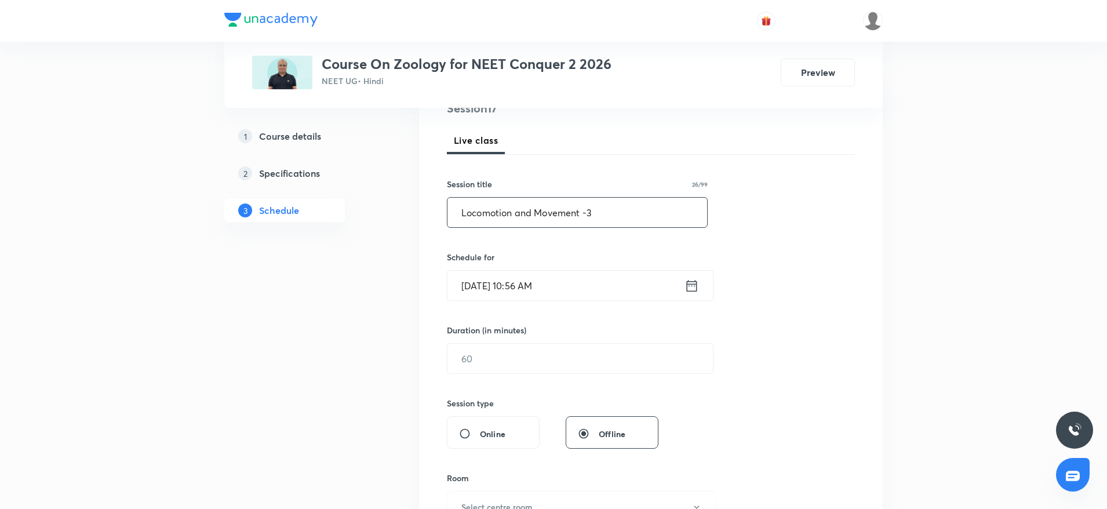
type input "Locomotion and Movement -3"
click at [573, 288] on input "[DATE] 10:56 AM" at bounding box center [565, 286] width 237 height 30
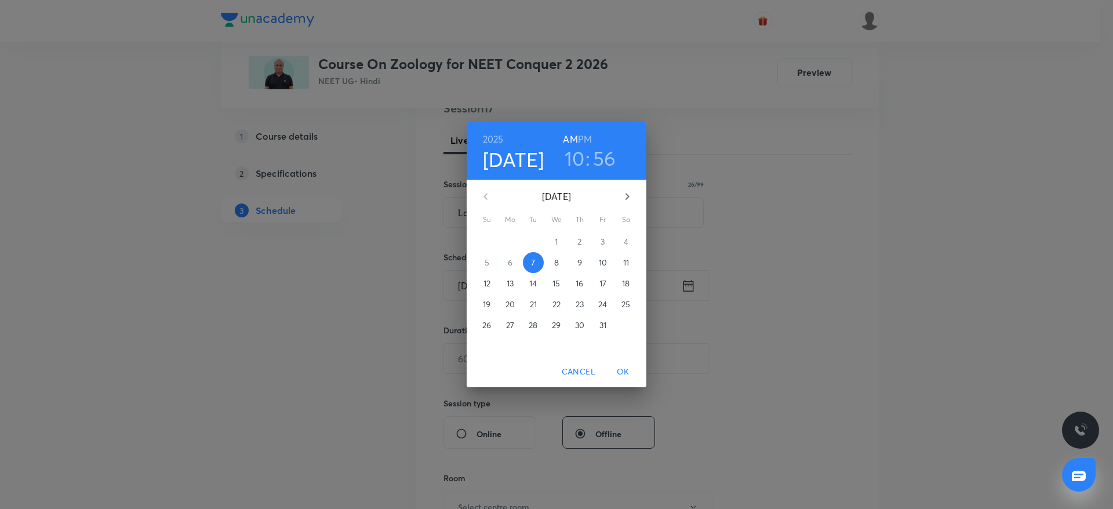
click at [589, 135] on h6 "PM" at bounding box center [585, 139] width 14 height 16
click at [577, 151] on h3 "10" at bounding box center [574, 158] width 20 height 24
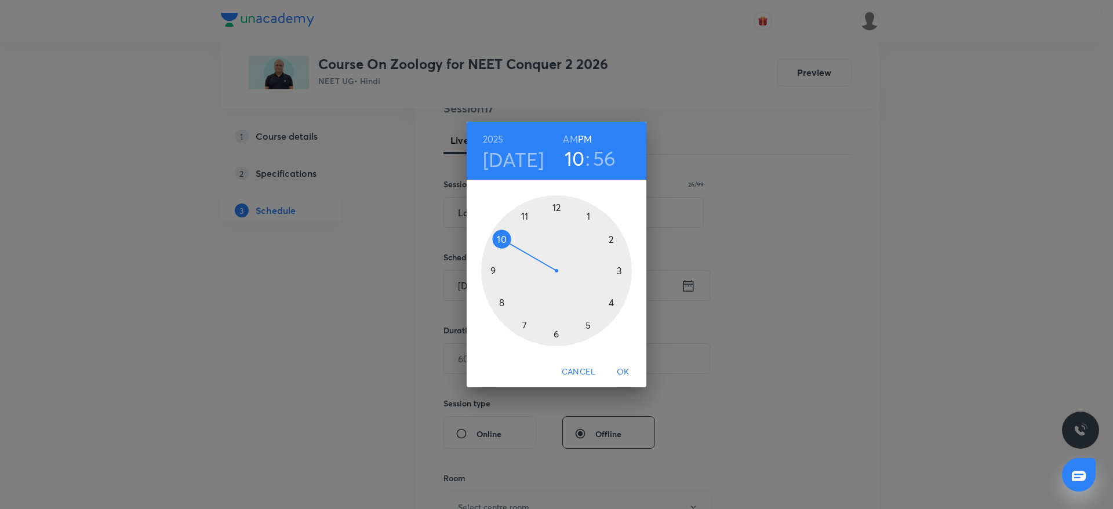
click at [556, 205] on div at bounding box center [556, 270] width 151 height 151
click at [495, 270] on div at bounding box center [556, 270] width 151 height 151
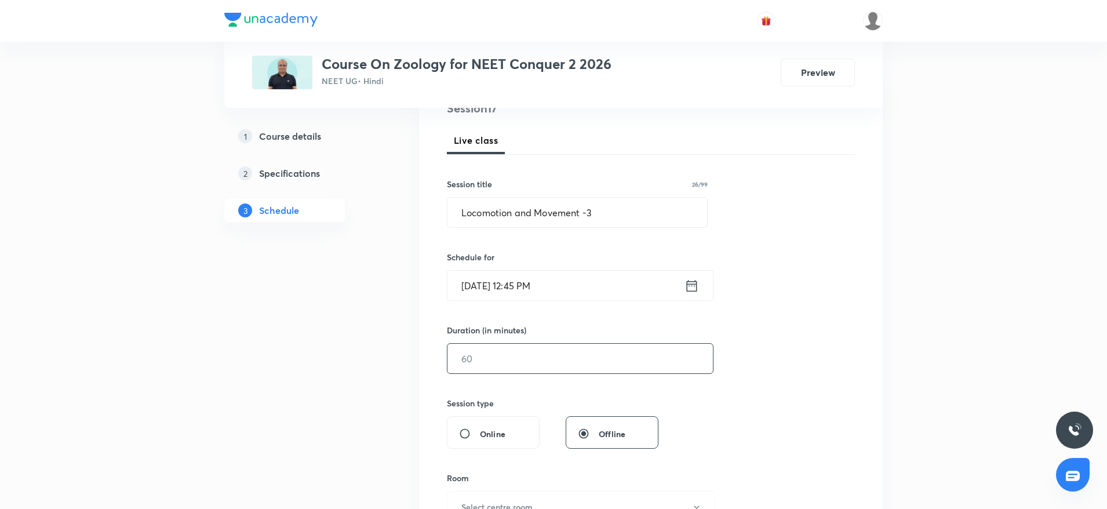
click at [508, 367] on input "text" at bounding box center [579, 359] width 265 height 30
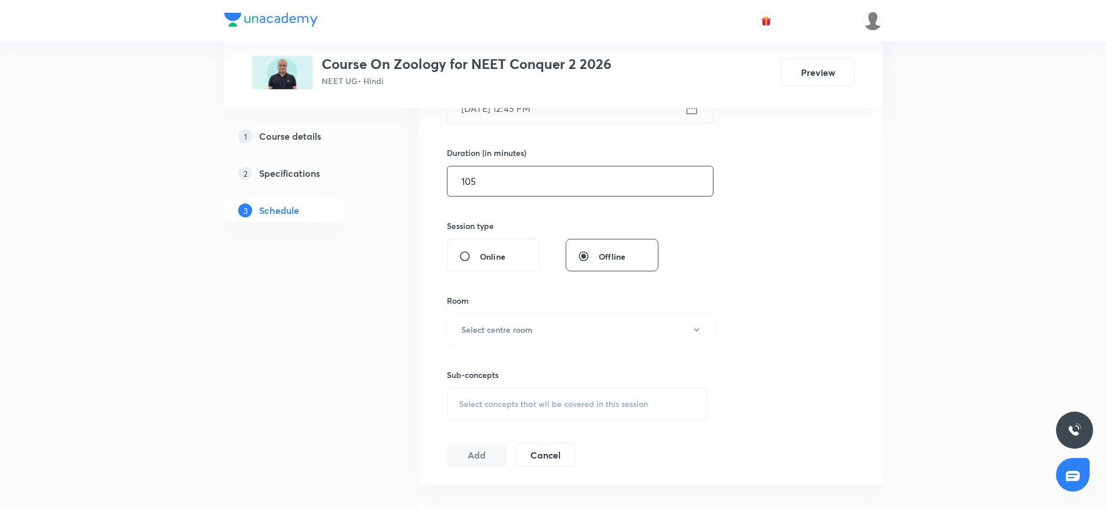
scroll to position [330, 0]
type input "105"
click at [519, 329] on h6 "Select centre room" at bounding box center [496, 327] width 71 height 12
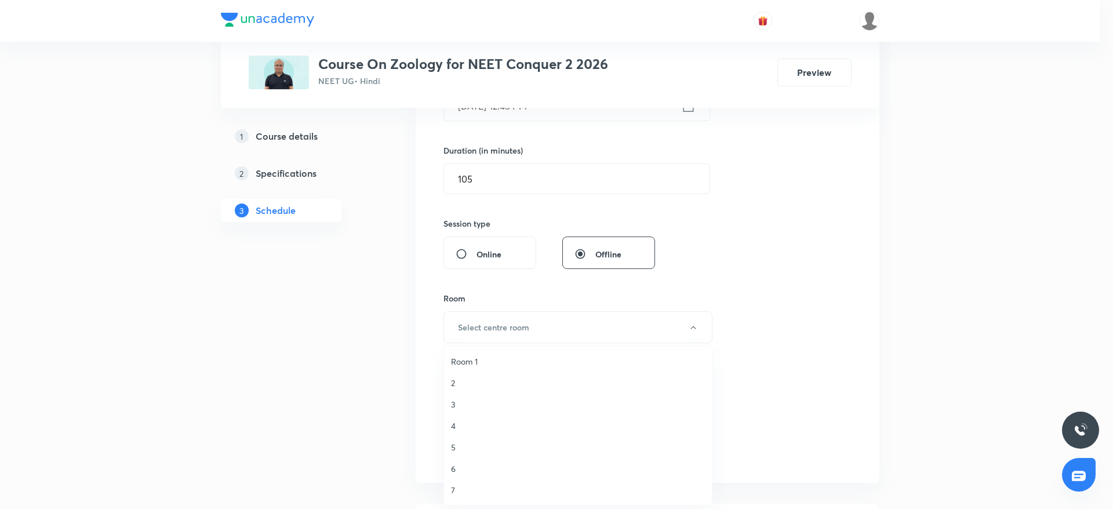
click at [463, 400] on span "3" at bounding box center [578, 404] width 254 height 12
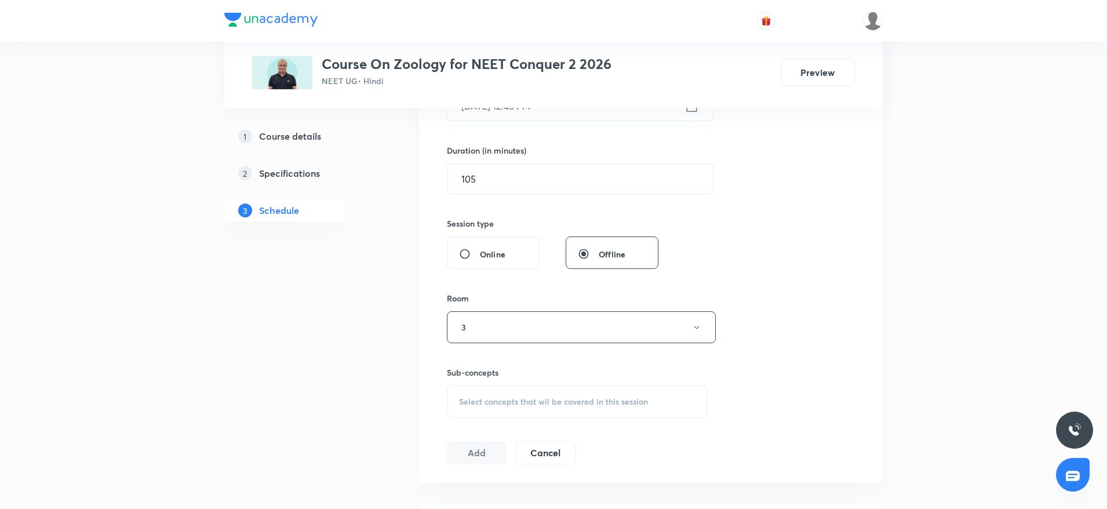
click at [475, 403] on span "Select concepts that wil be covered in this session" at bounding box center [553, 401] width 189 height 9
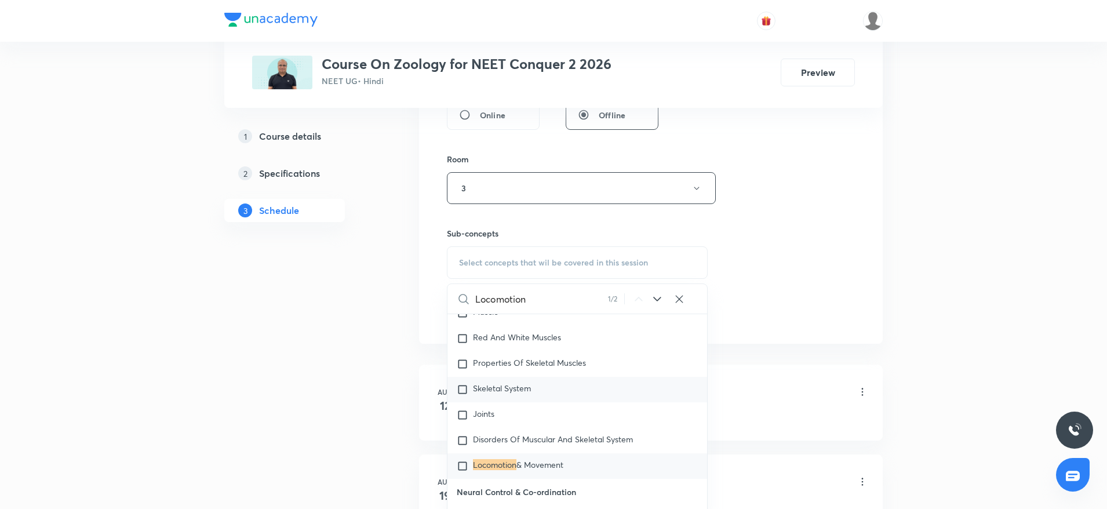
scroll to position [5459, 0]
type input "Locomotion"
click at [482, 458] on mark "Locomotion" at bounding box center [494, 462] width 43 height 11
checkbox input "true"
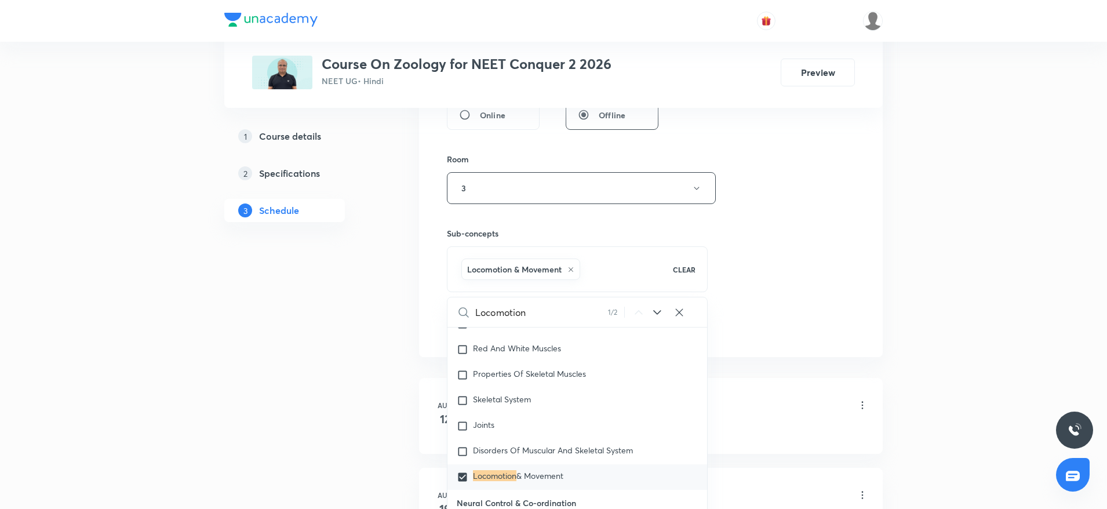
click at [789, 289] on div "Session 17 Live class Session title 26/99 Locomotion and Movement -3 ​ Schedule…" at bounding box center [651, 59] width 408 height 557
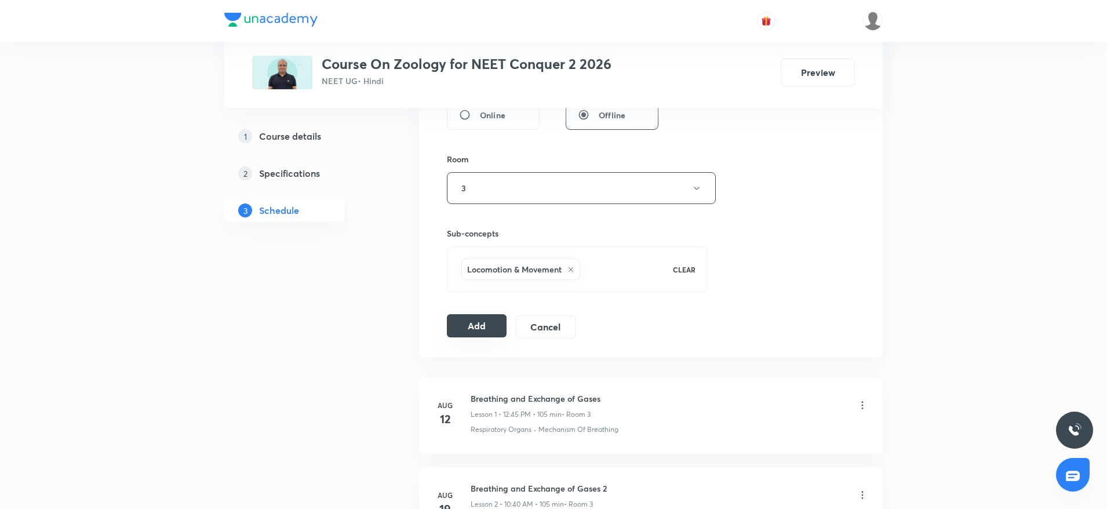
click at [481, 330] on button "Add" at bounding box center [477, 325] width 60 height 23
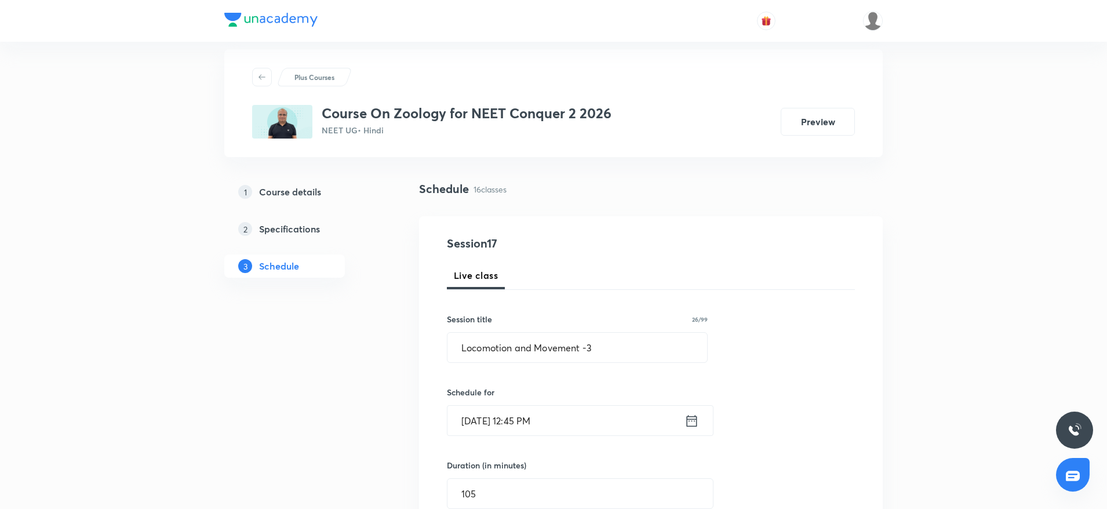
scroll to position [0, 0]
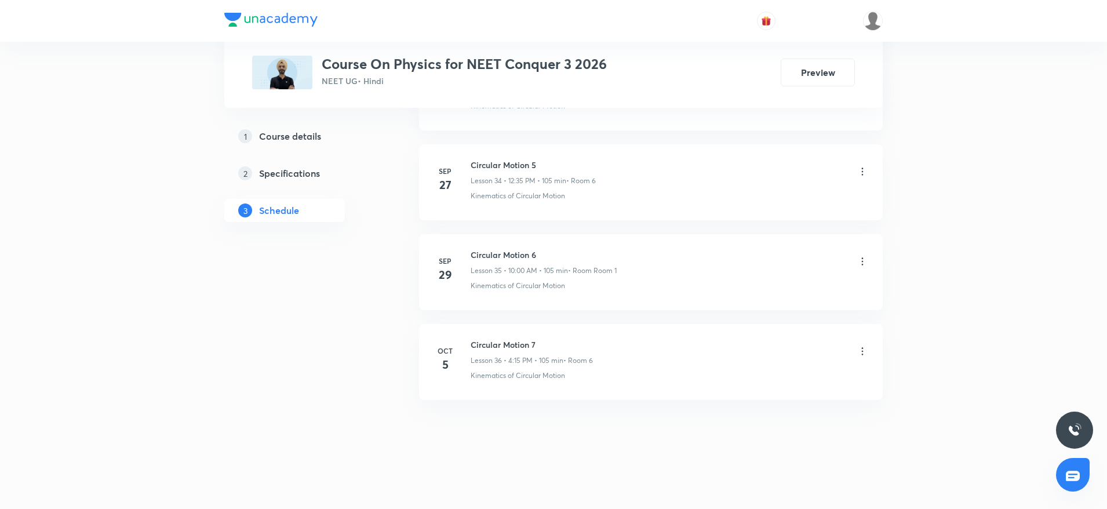
click at [502, 348] on h6 "Circular Motion 7" at bounding box center [532, 344] width 122 height 12
copy h6 "Circular Motion 7"
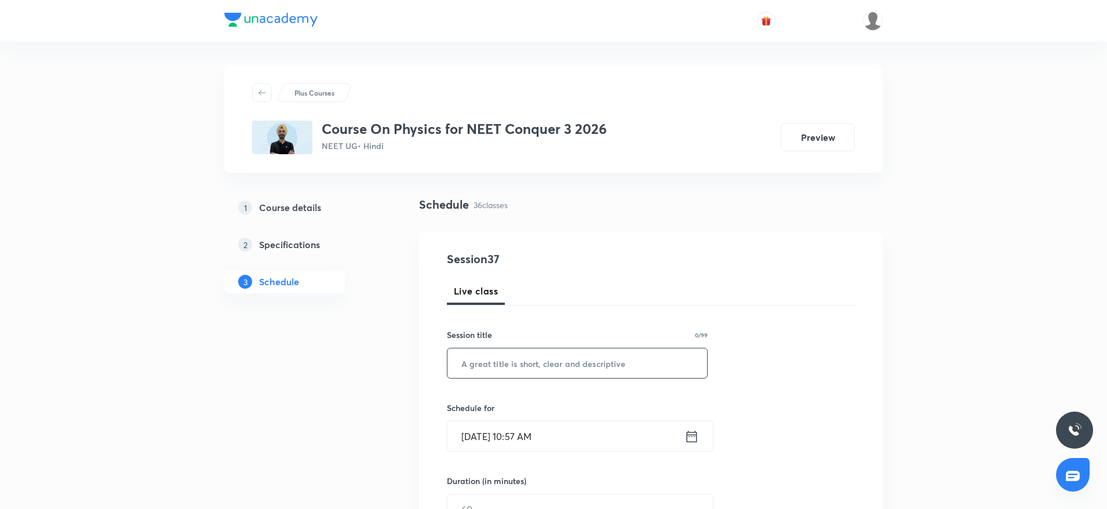
click at [499, 356] on input "text" at bounding box center [577, 363] width 260 height 30
paste input "Circular Motion 7"
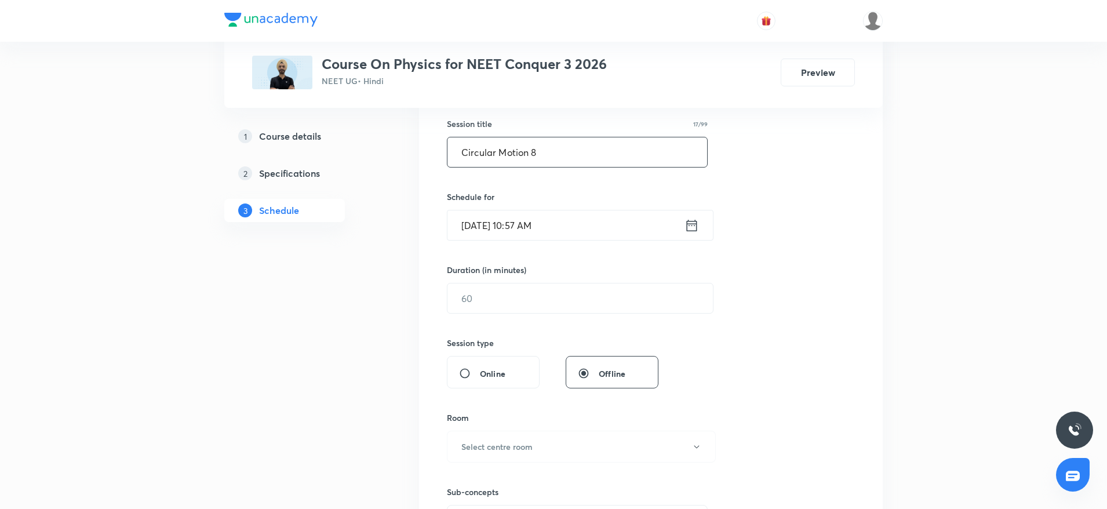
scroll to position [212, 0]
type input "Circular Motion 8"
click at [566, 231] on input "Oct 7, 2025, 10:57 AM" at bounding box center [565, 225] width 237 height 30
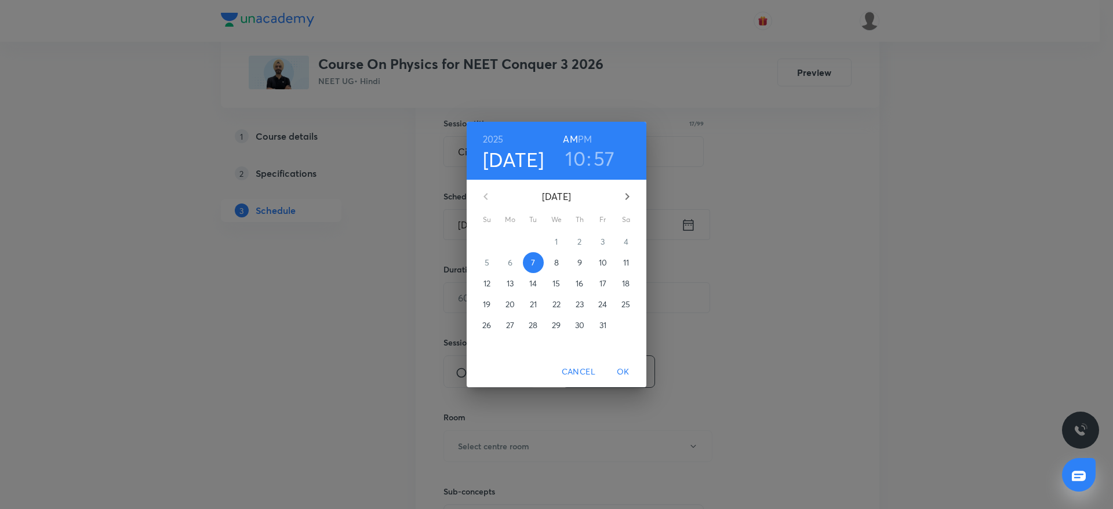
click at [587, 143] on h6 "PM" at bounding box center [585, 139] width 14 height 16
click at [579, 157] on h3 "10" at bounding box center [575, 158] width 20 height 24
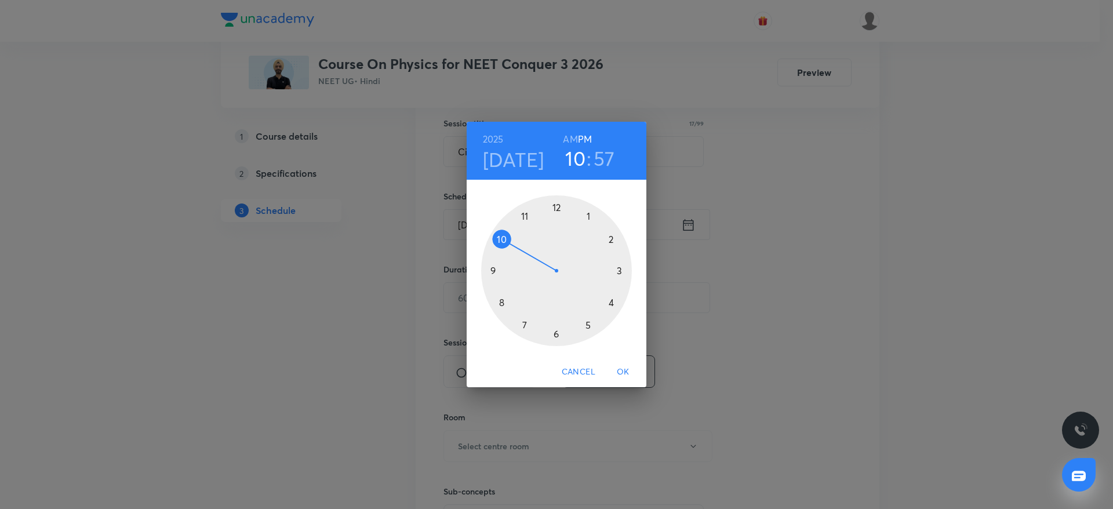
click at [555, 203] on div at bounding box center [556, 270] width 151 height 151
click at [501, 269] on div at bounding box center [556, 270] width 151 height 151
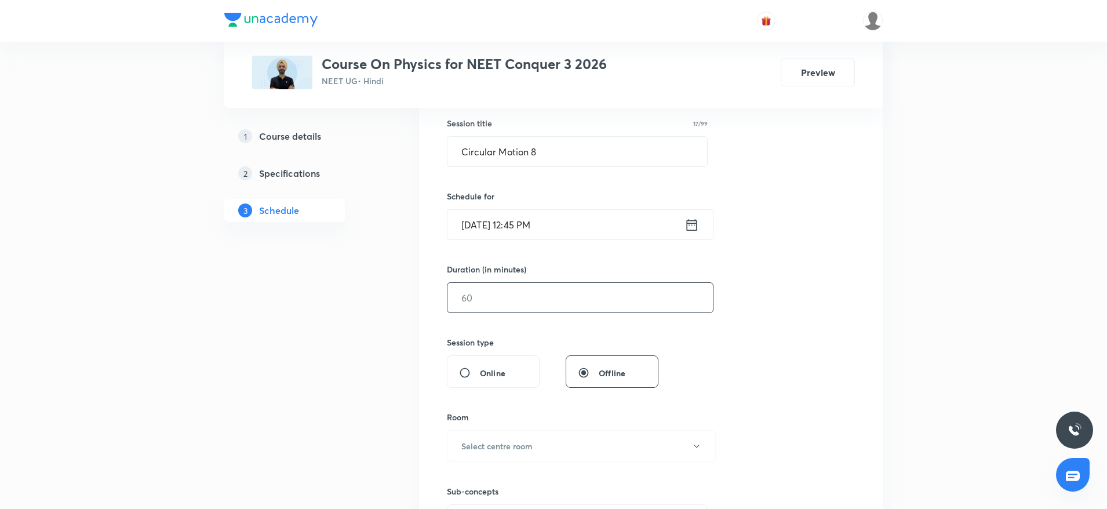
click at [515, 296] on input "text" at bounding box center [579, 298] width 265 height 30
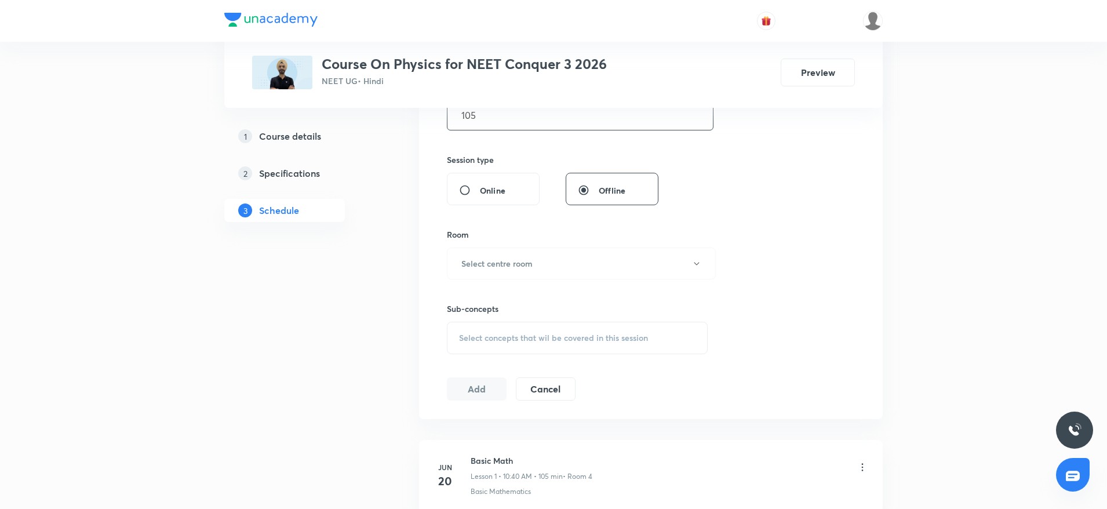
scroll to position [403, 0]
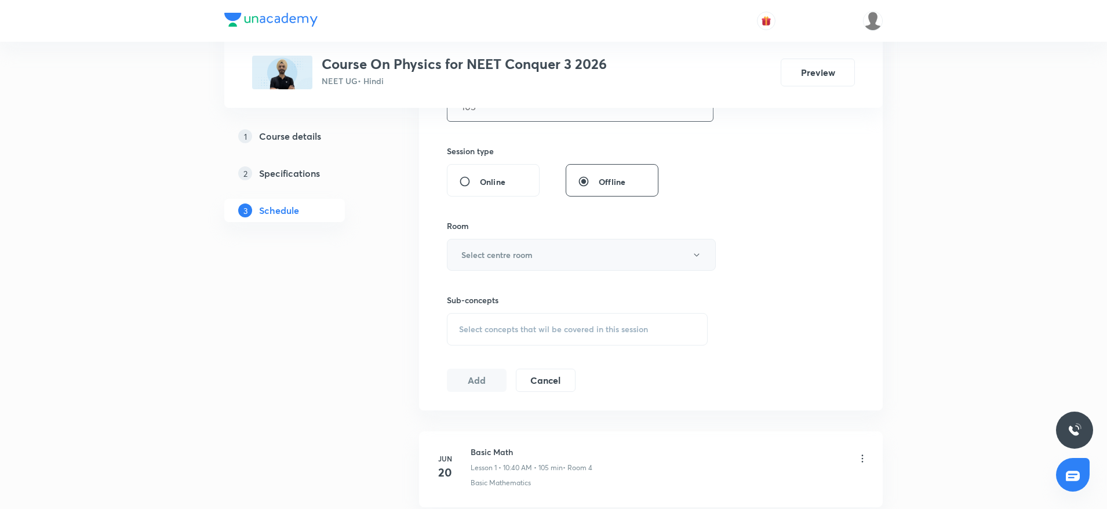
type input "105"
click at [526, 261] on button "Select centre room" at bounding box center [581, 255] width 269 height 32
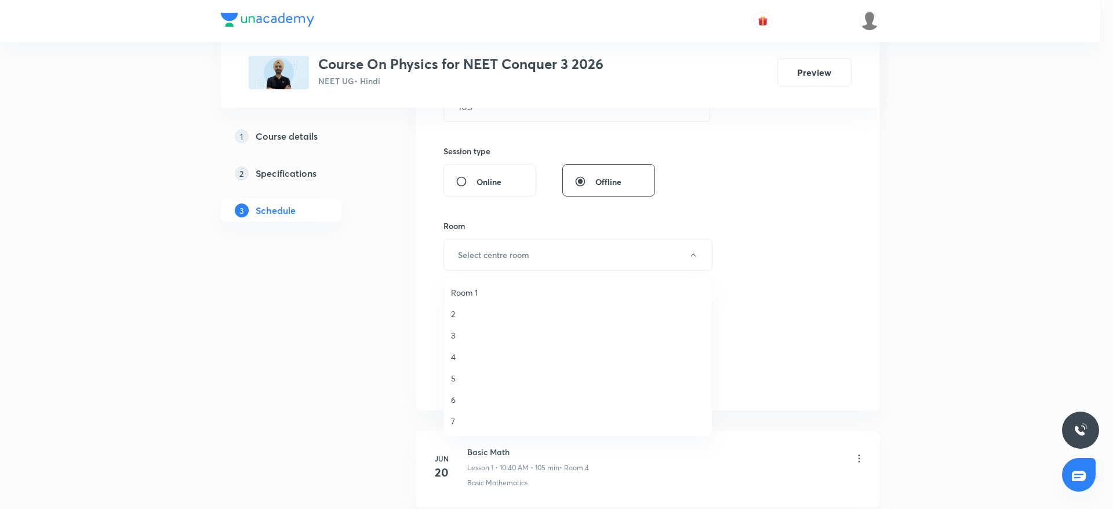
click at [482, 291] on span "Room 1" at bounding box center [578, 292] width 254 height 12
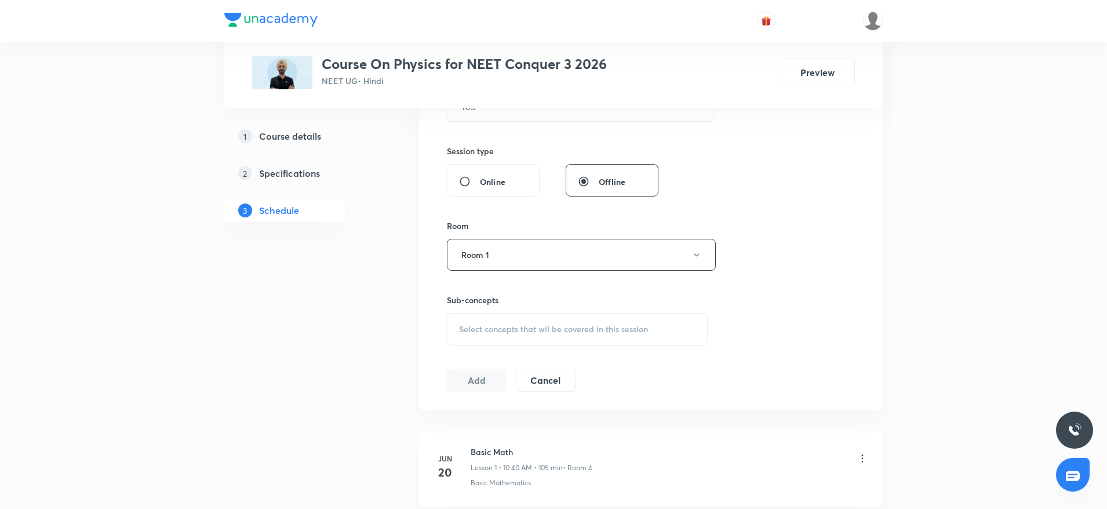
click at [475, 320] on div "Select concepts that wil be covered in this session" at bounding box center [577, 329] width 261 height 32
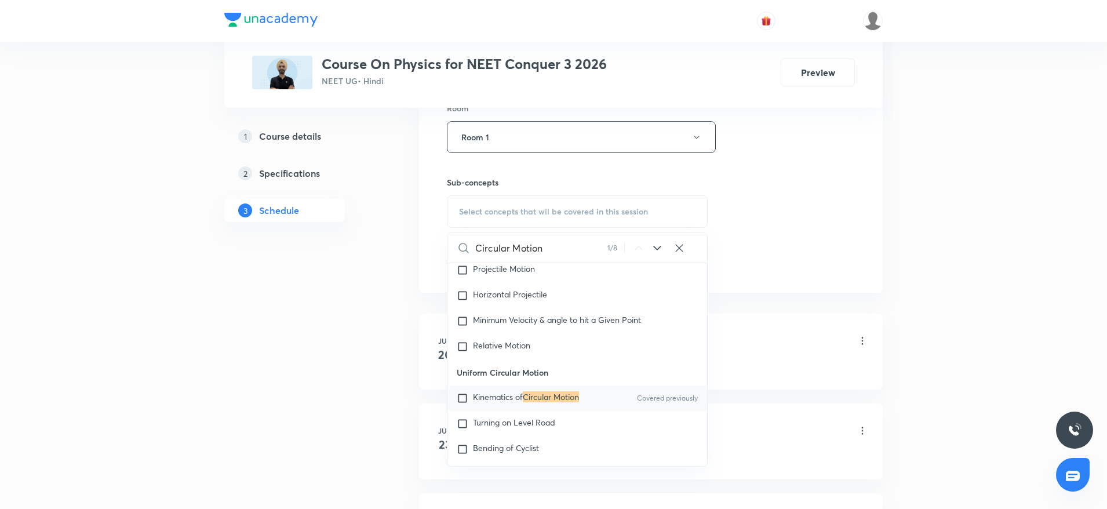
scroll to position [559, 0]
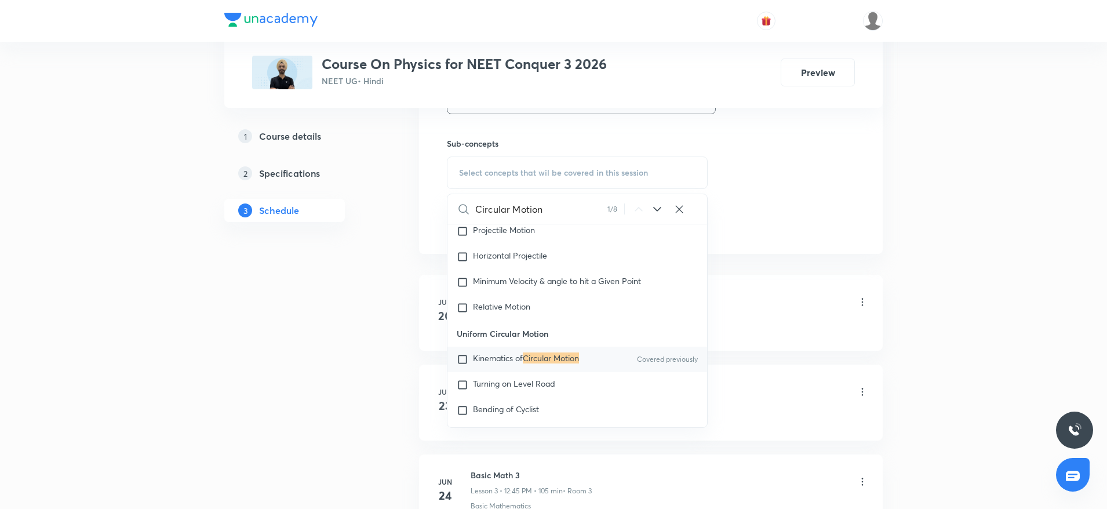
type input "Circular Motion"
click at [505, 363] on span "Kinematics of" at bounding box center [498, 357] width 50 height 11
checkbox input "true"
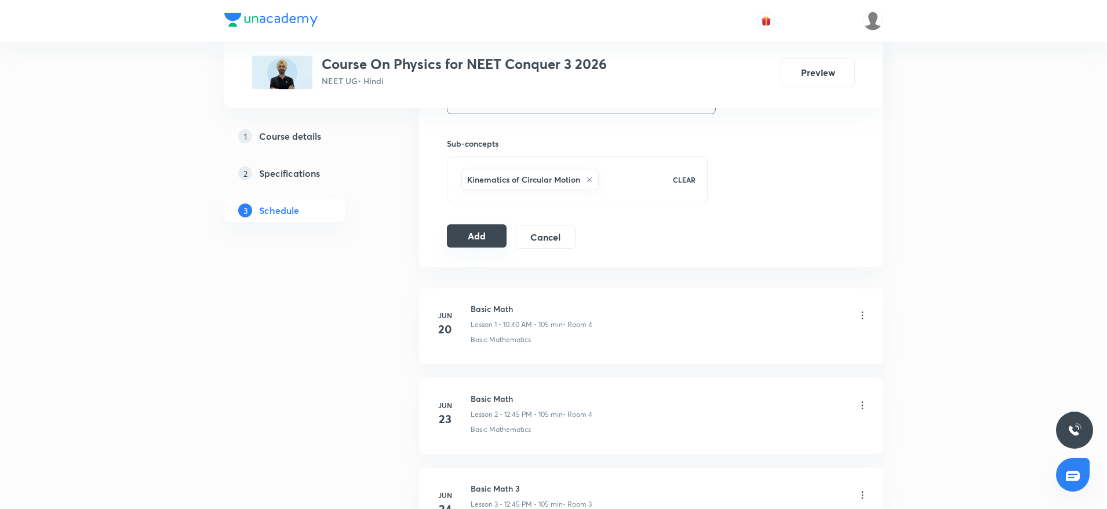
click at [473, 236] on button "Add" at bounding box center [477, 235] width 60 height 23
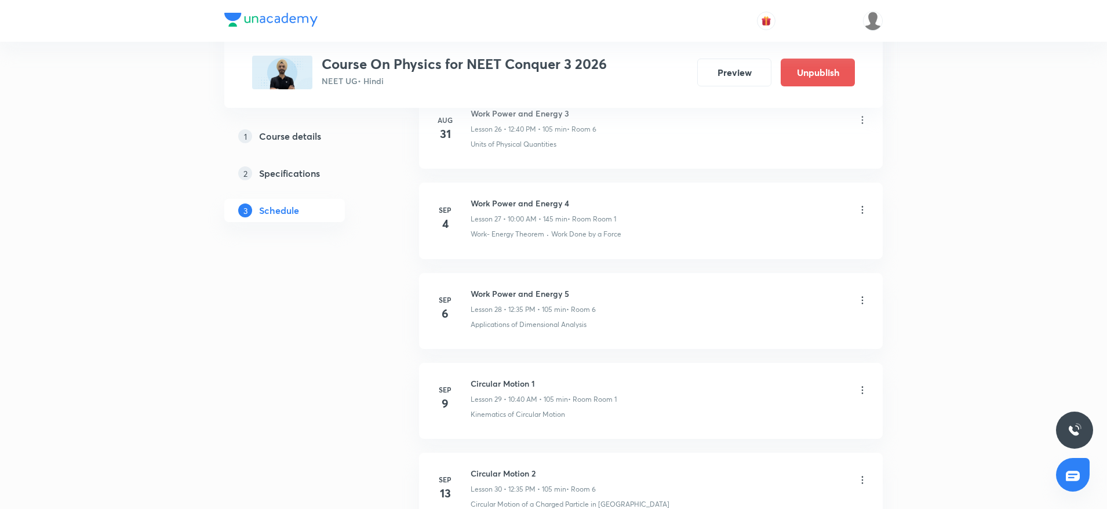
scroll to position [3212, 0]
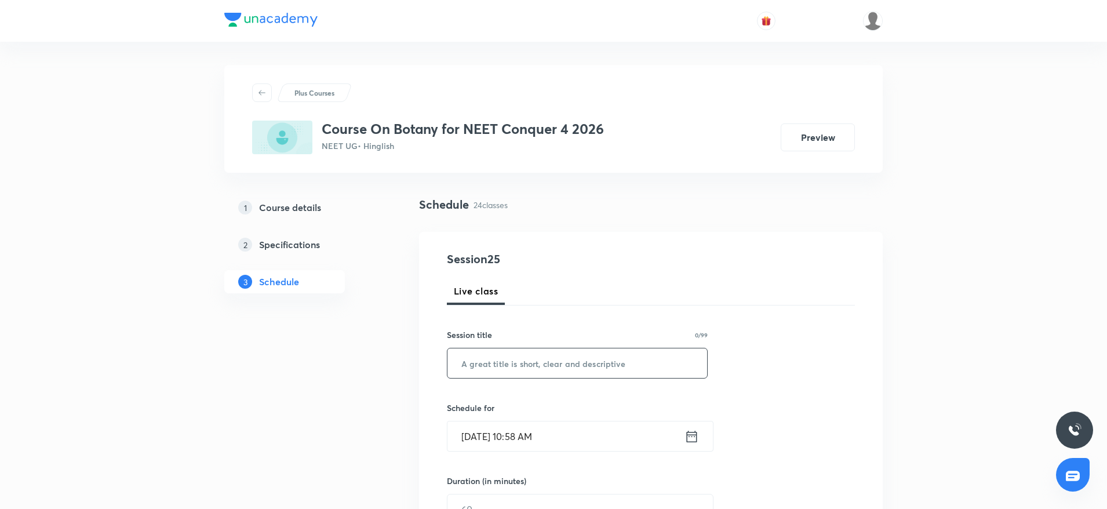
click at [500, 371] on input "text" at bounding box center [577, 363] width 260 height 30
paste input "Plant Kingdom"
type input "Plant Kingdom 4"
click at [595, 447] on input "[DATE] 10:58 AM" at bounding box center [565, 436] width 237 height 30
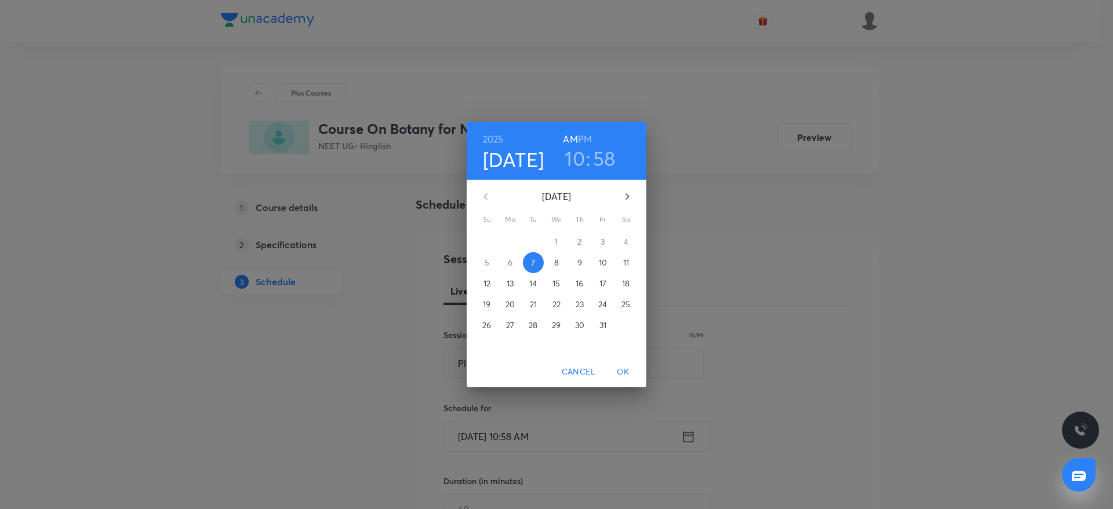
click at [589, 137] on h6 "PM" at bounding box center [585, 139] width 14 height 16
click at [573, 163] on h3 "10" at bounding box center [574, 158] width 20 height 24
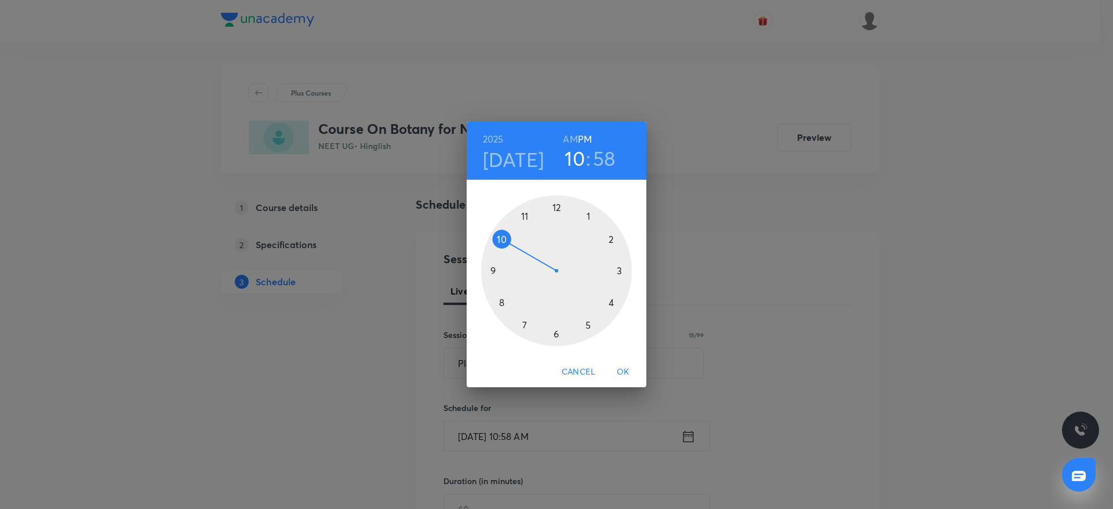
click at [555, 203] on div at bounding box center [556, 270] width 151 height 151
click at [497, 271] on div at bounding box center [556, 270] width 151 height 151
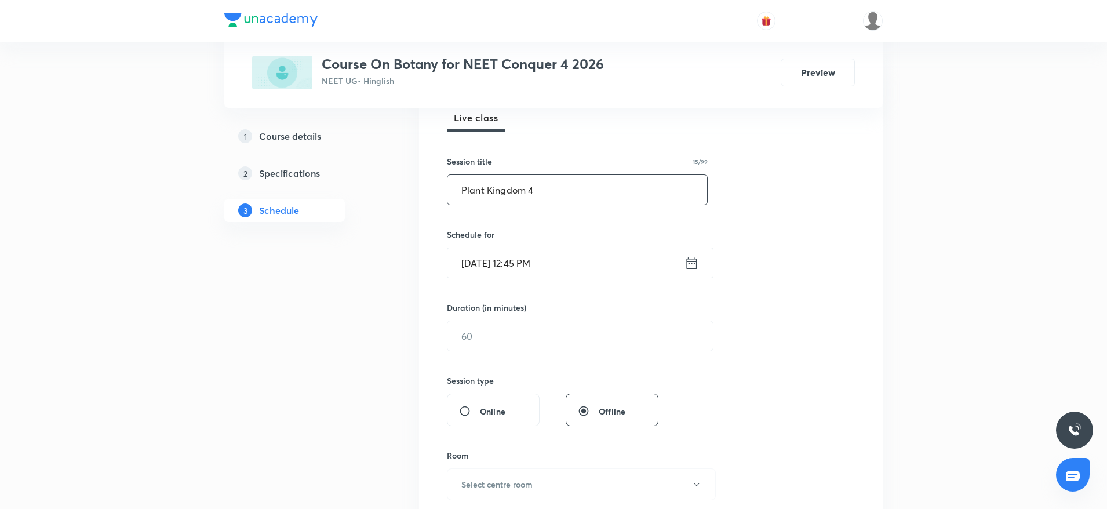
scroll to position [174, 0]
click at [491, 342] on input "text" at bounding box center [579, 335] width 265 height 30
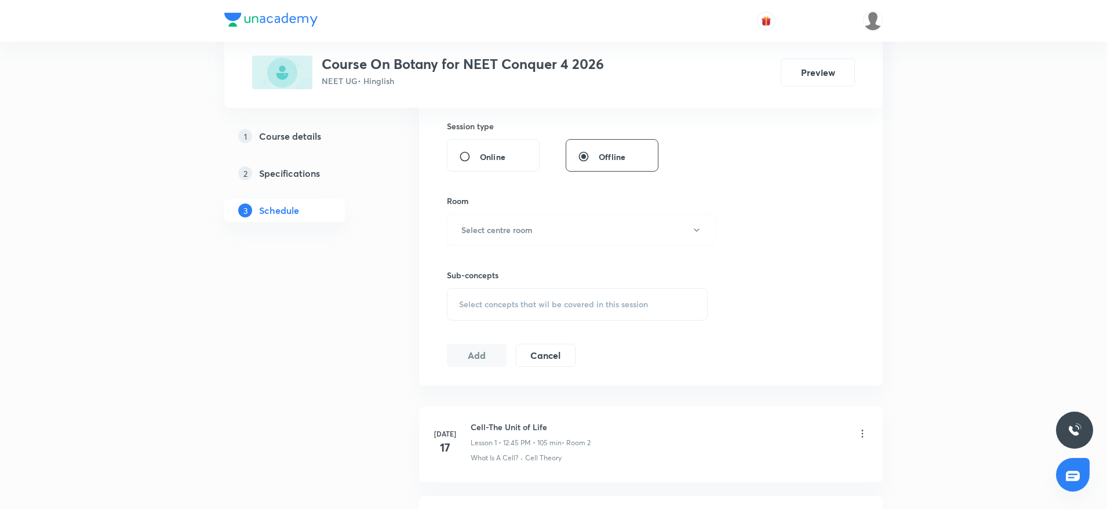
scroll to position [432, 0]
type input "105"
click at [546, 232] on button "Select centre room" at bounding box center [581, 226] width 269 height 32
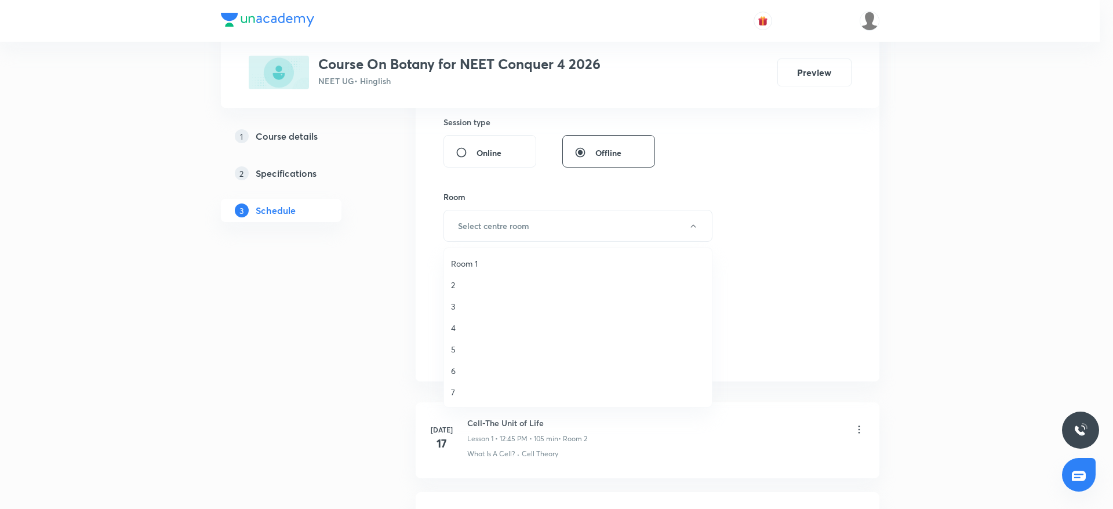
click at [468, 328] on span "4" at bounding box center [578, 328] width 254 height 12
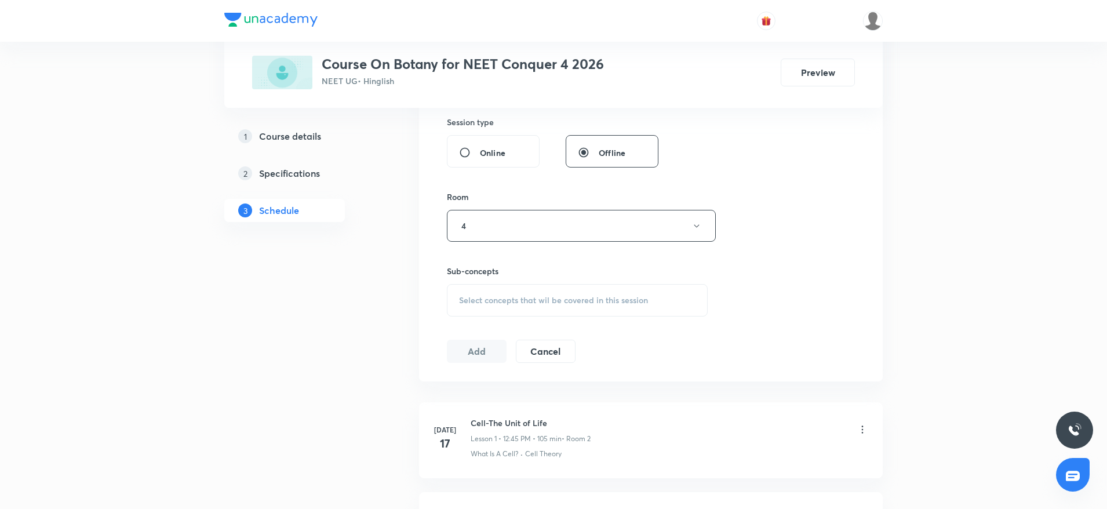
click at [527, 274] on h6 "Sub-concepts" at bounding box center [577, 271] width 261 height 12
click at [511, 296] on span "Select concepts that wil be covered in this session" at bounding box center [553, 300] width 189 height 9
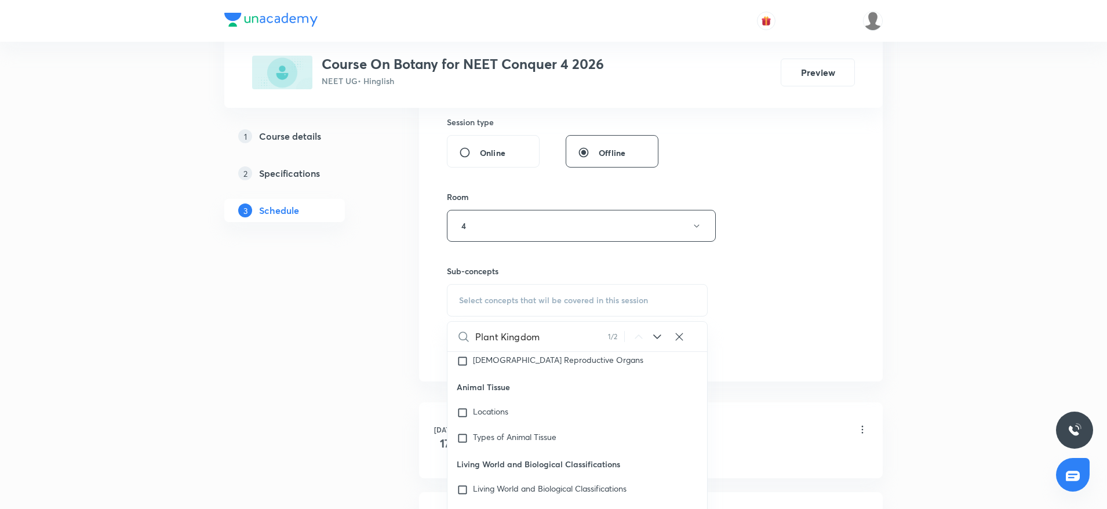
scroll to position [53220, 0]
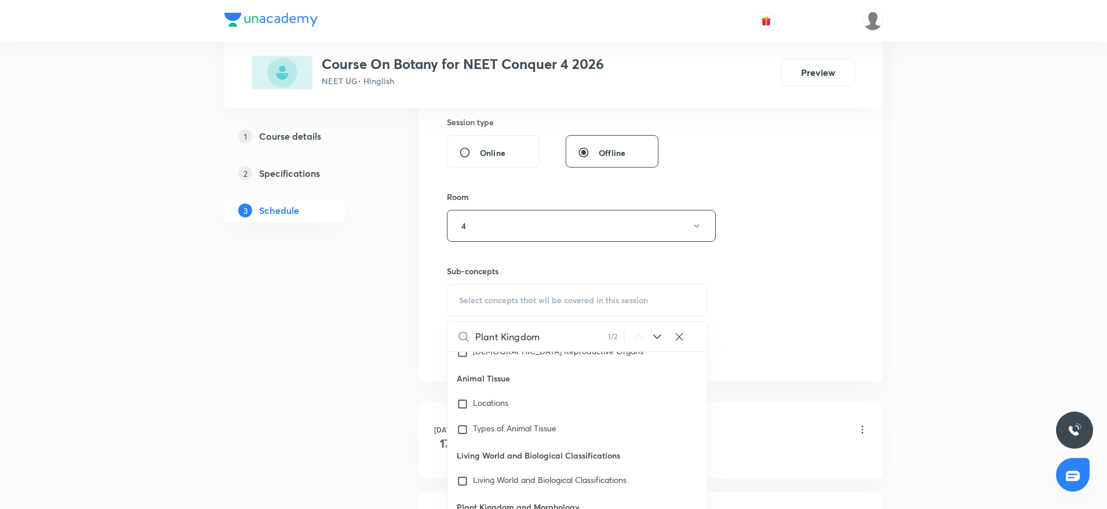
type input "Plant Kingdom"
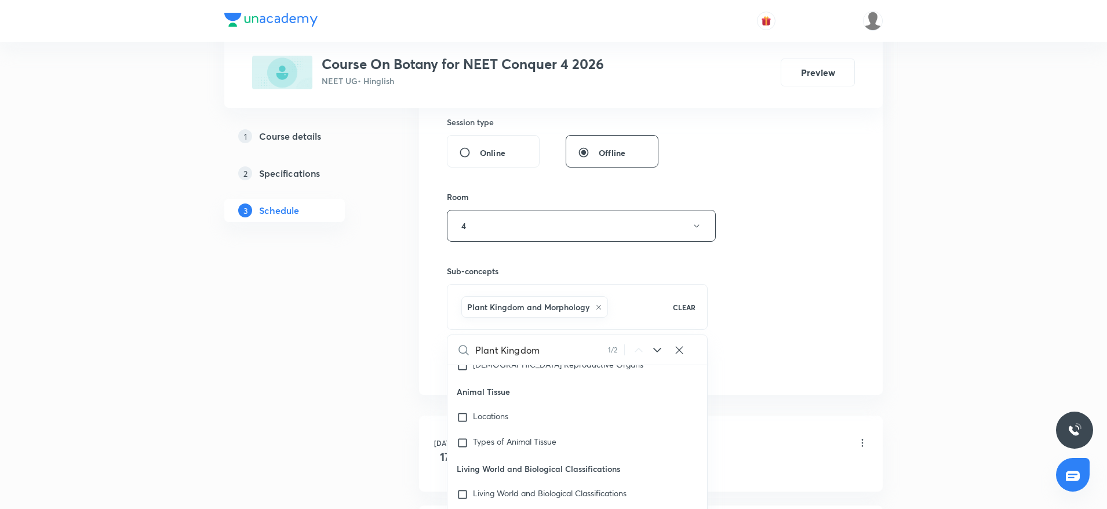
checkbox input "true"
click at [813, 246] on div "Session 25 Live class Session title 15/99 Plant Kingdom 4 ​ Schedule for [DATE]…" at bounding box center [651, 97] width 408 height 557
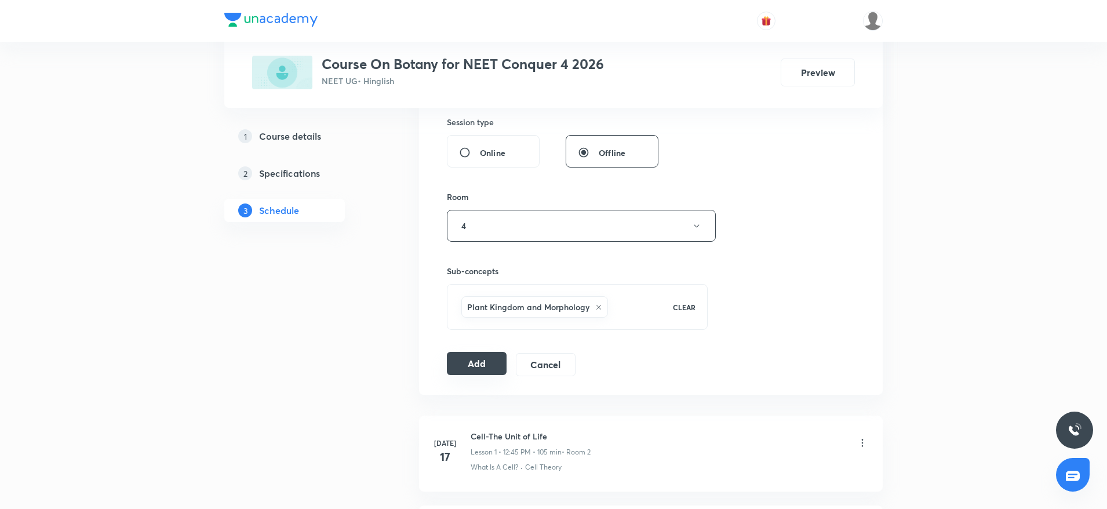
click at [484, 370] on button "Add" at bounding box center [477, 363] width 60 height 23
